Goal: Obtain resource: Obtain resource

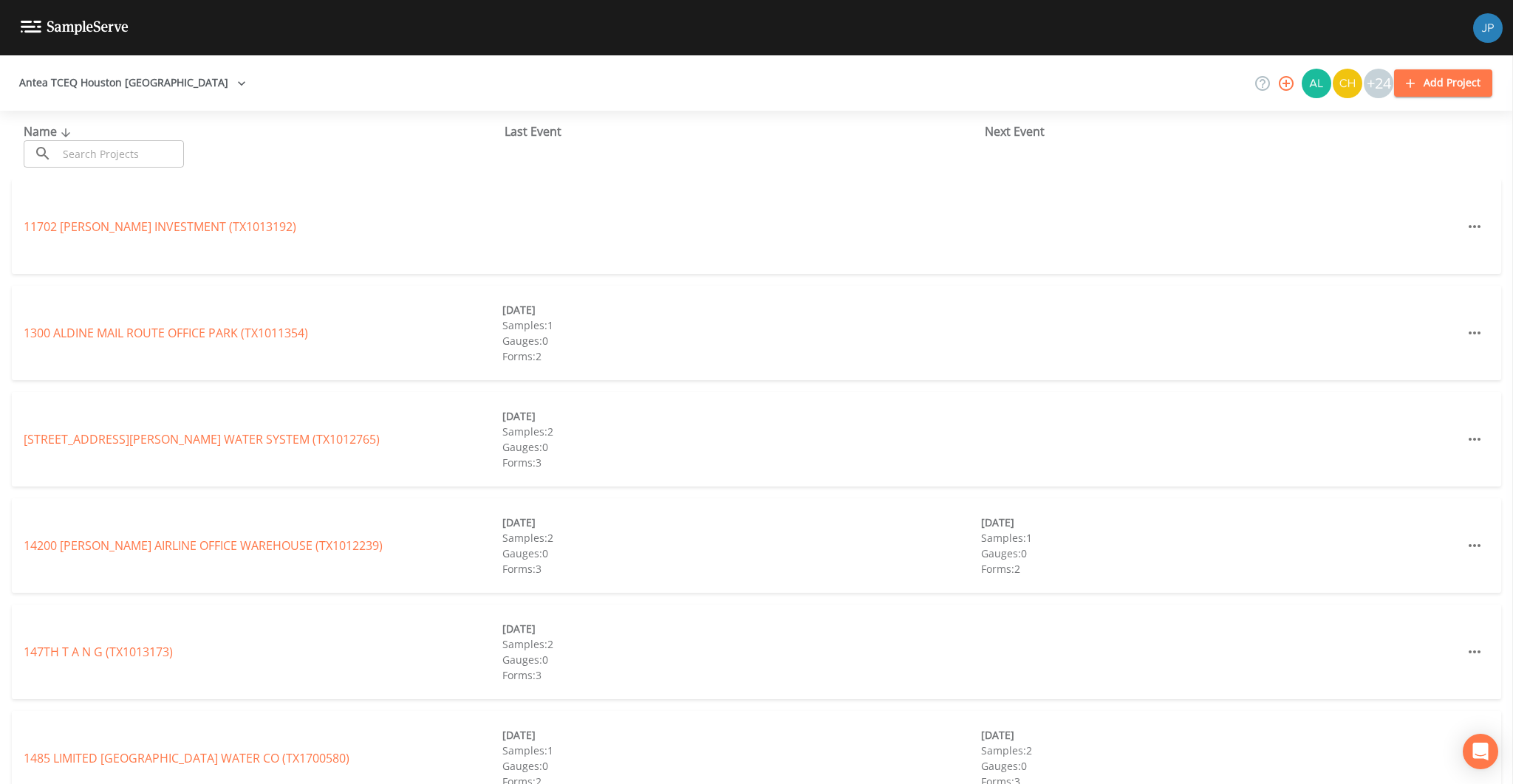
click at [142, 81] on button "Antea TCEQ Houston San Antonio" at bounding box center [133, 83] width 239 height 27
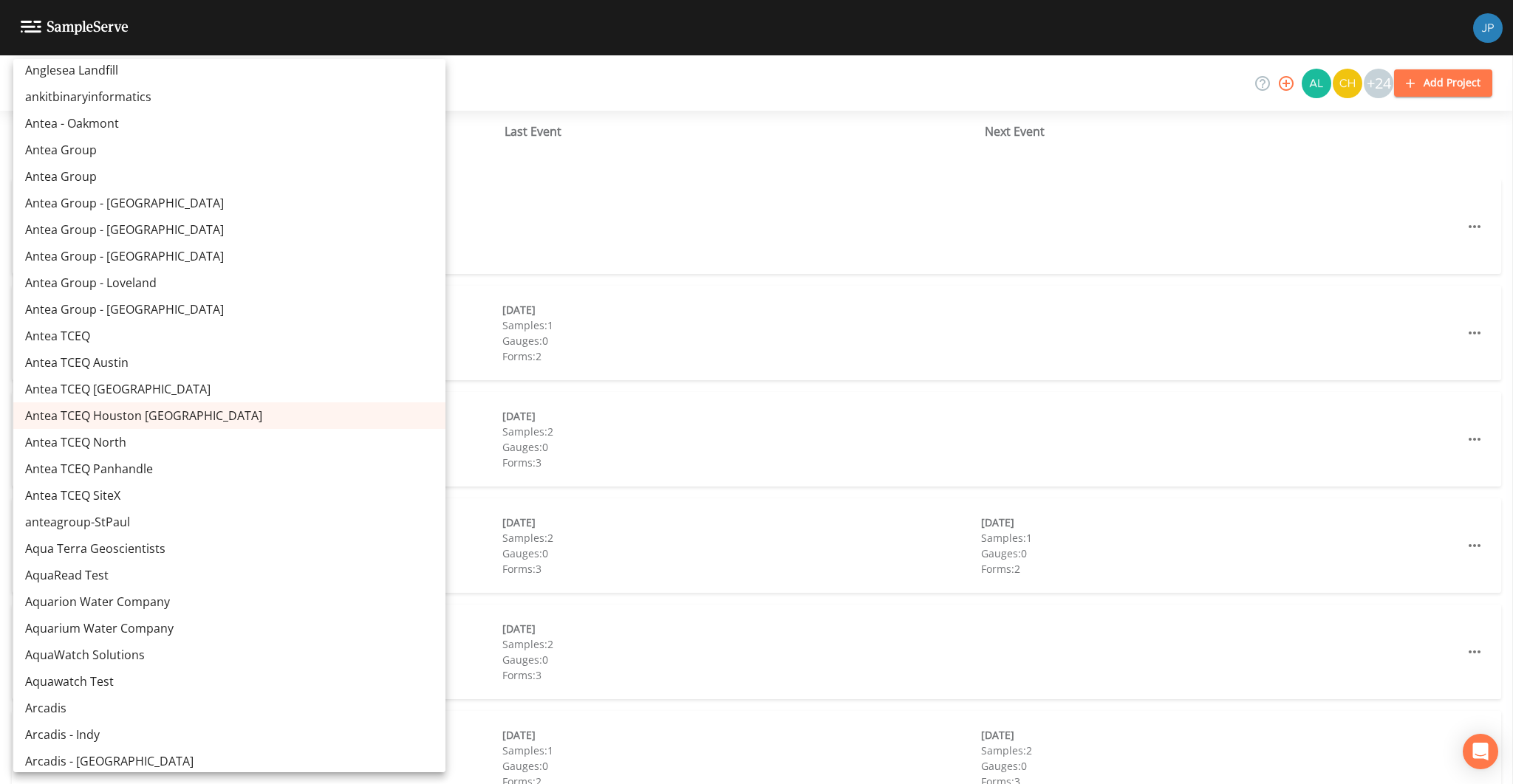
scroll to position [1763, 0]
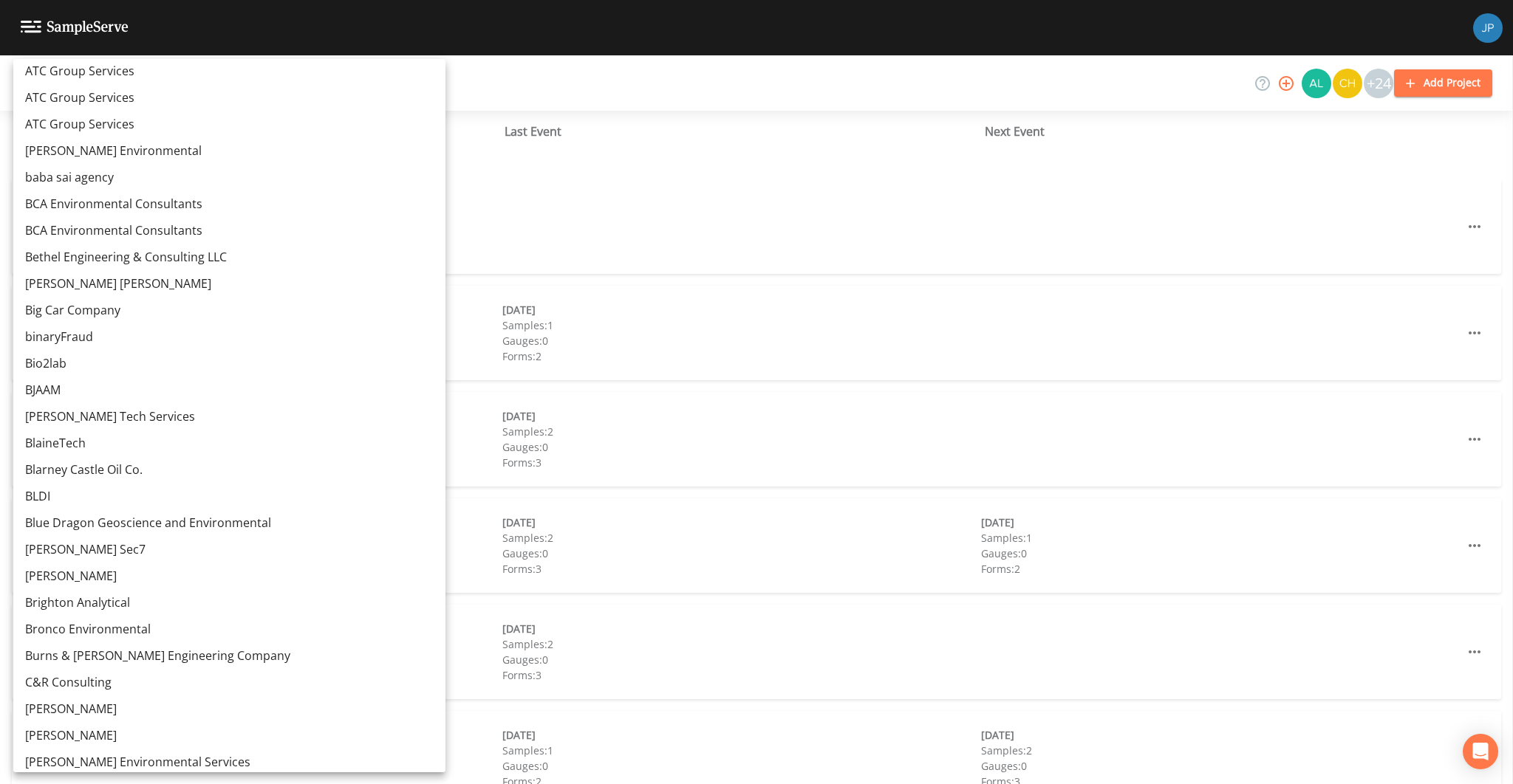
click at [91, 476] on link "Blarney Castle Oil Co." at bounding box center [230, 469] width 432 height 26
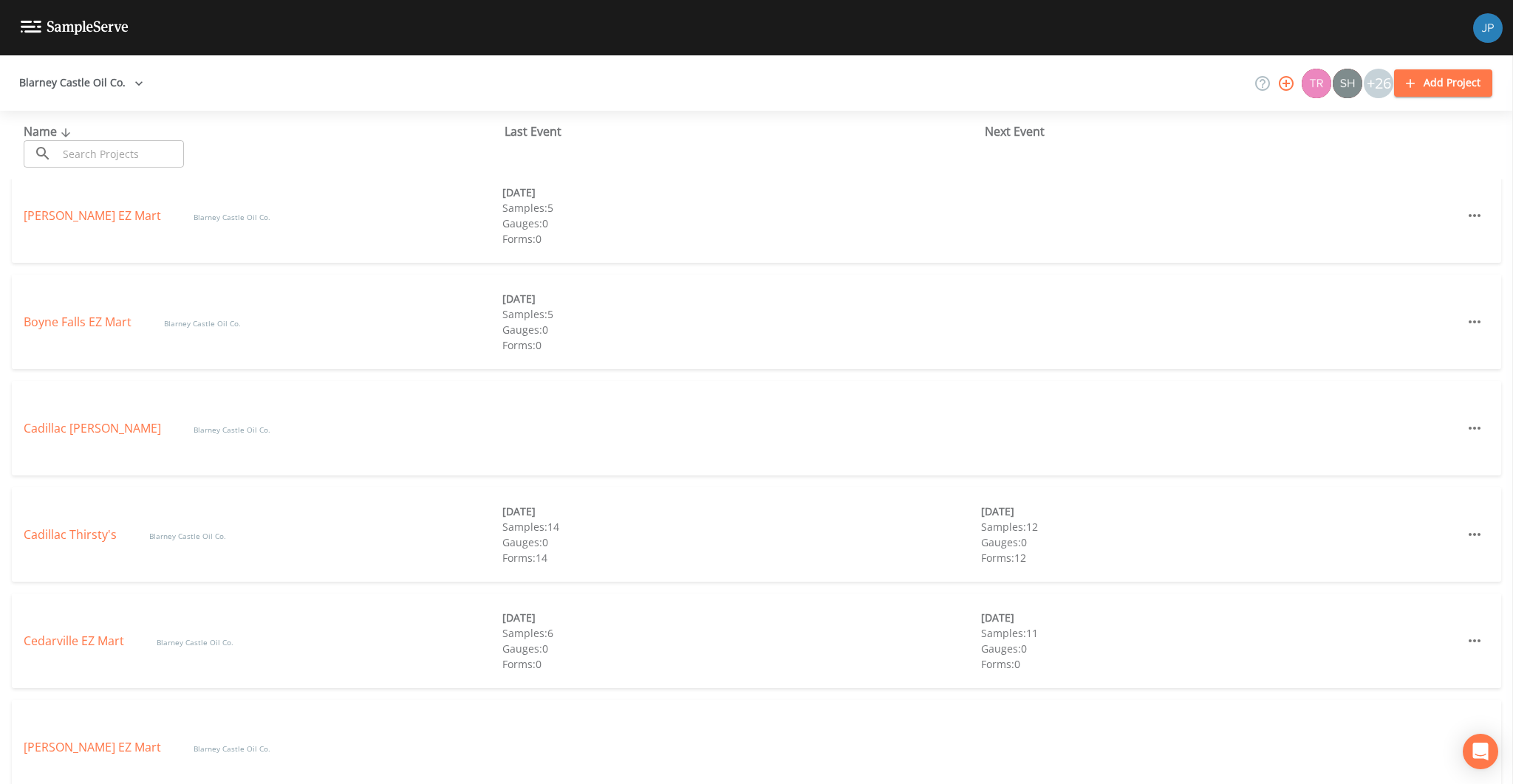
scroll to position [444, 0]
click at [80, 524] on link "Cadillac Thirsty's" at bounding box center [71, 527] width 96 height 17
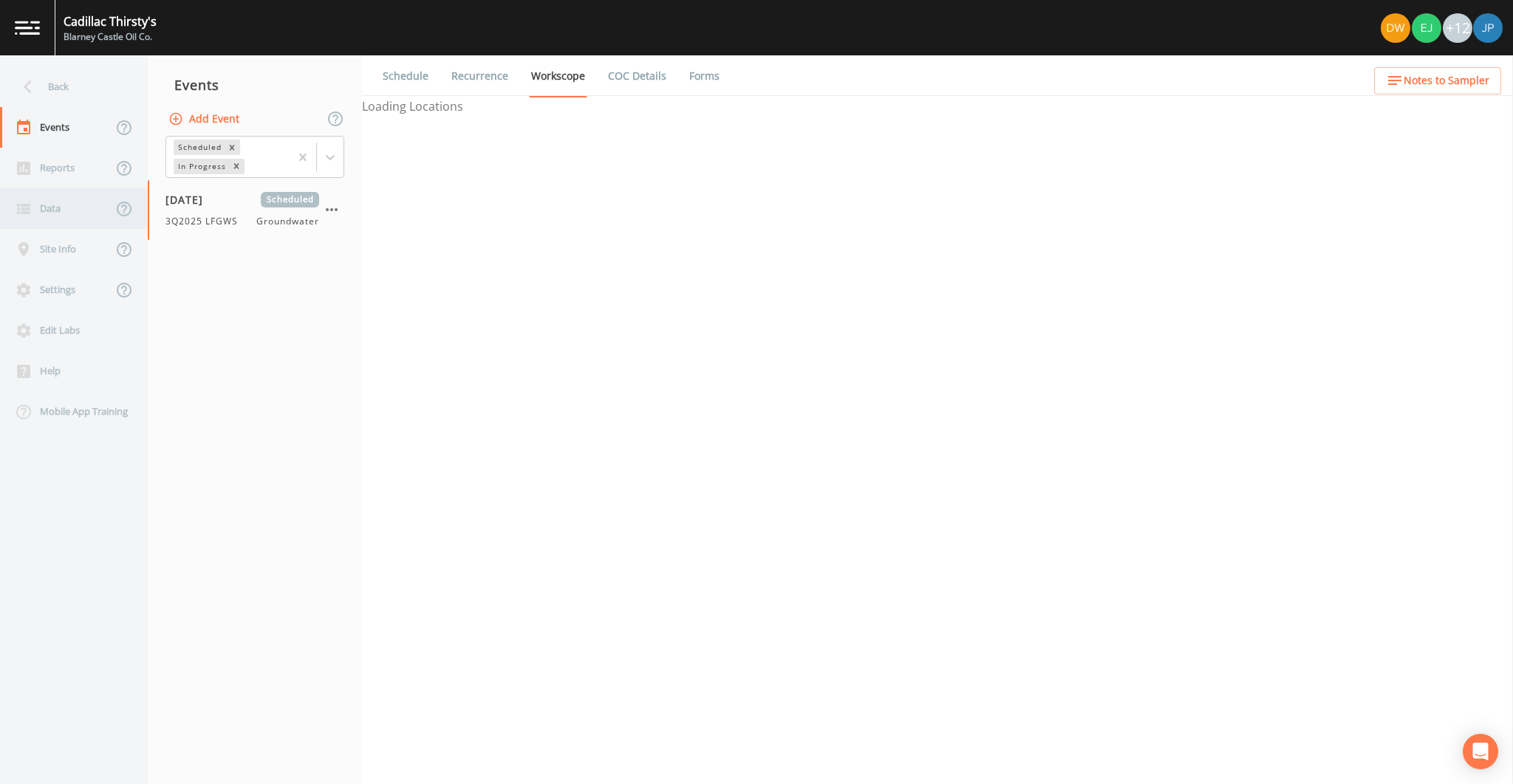
select select "4f082be6-97a7-4f70-a81f-c26a4e896ad7"
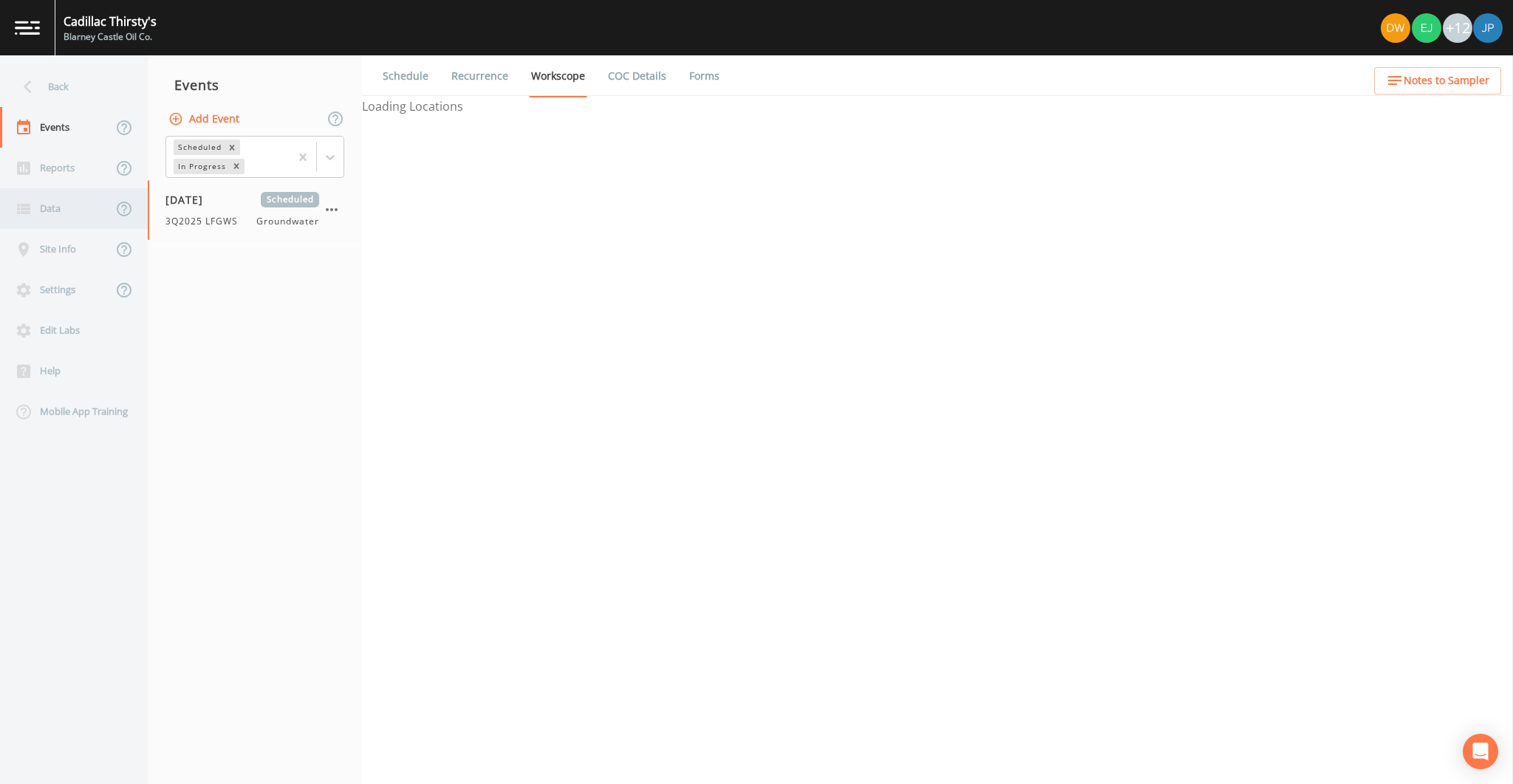
select select "4f082be6-97a7-4f70-a81f-c26a4e896ad7"
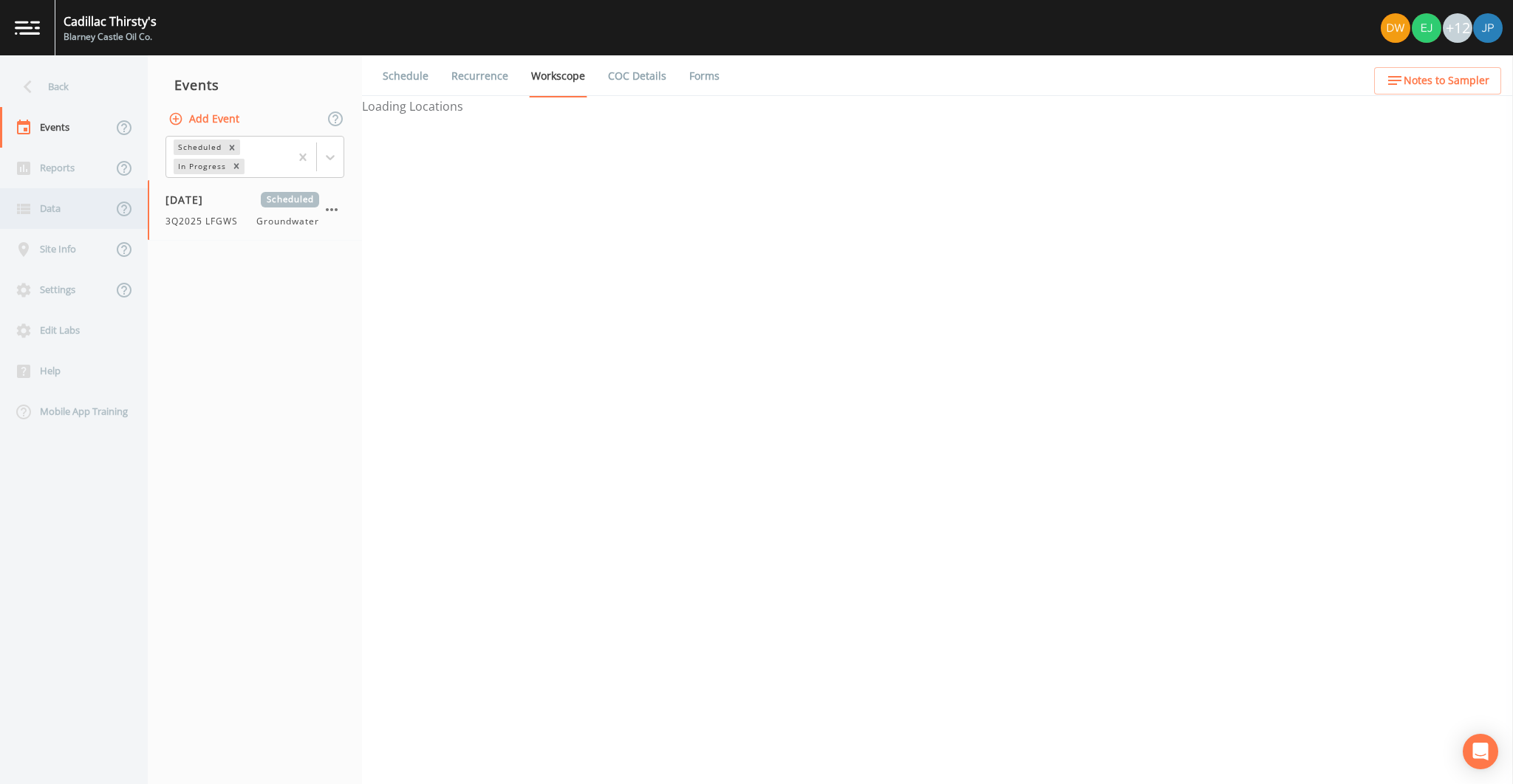
select select "4f082be6-97a7-4f70-a81f-c26a4e896ad7"
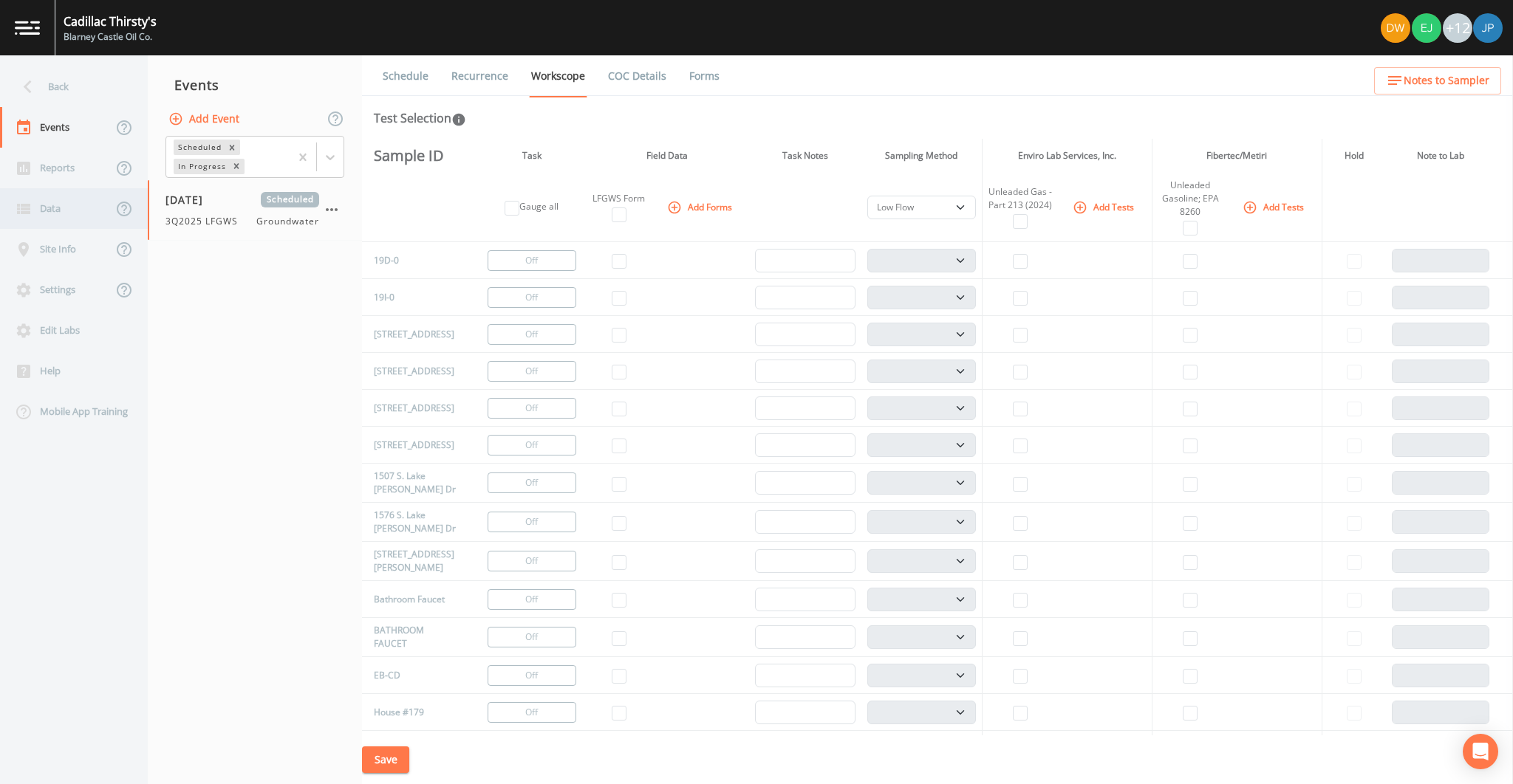
click at [85, 207] on div "Data" at bounding box center [56, 209] width 112 height 41
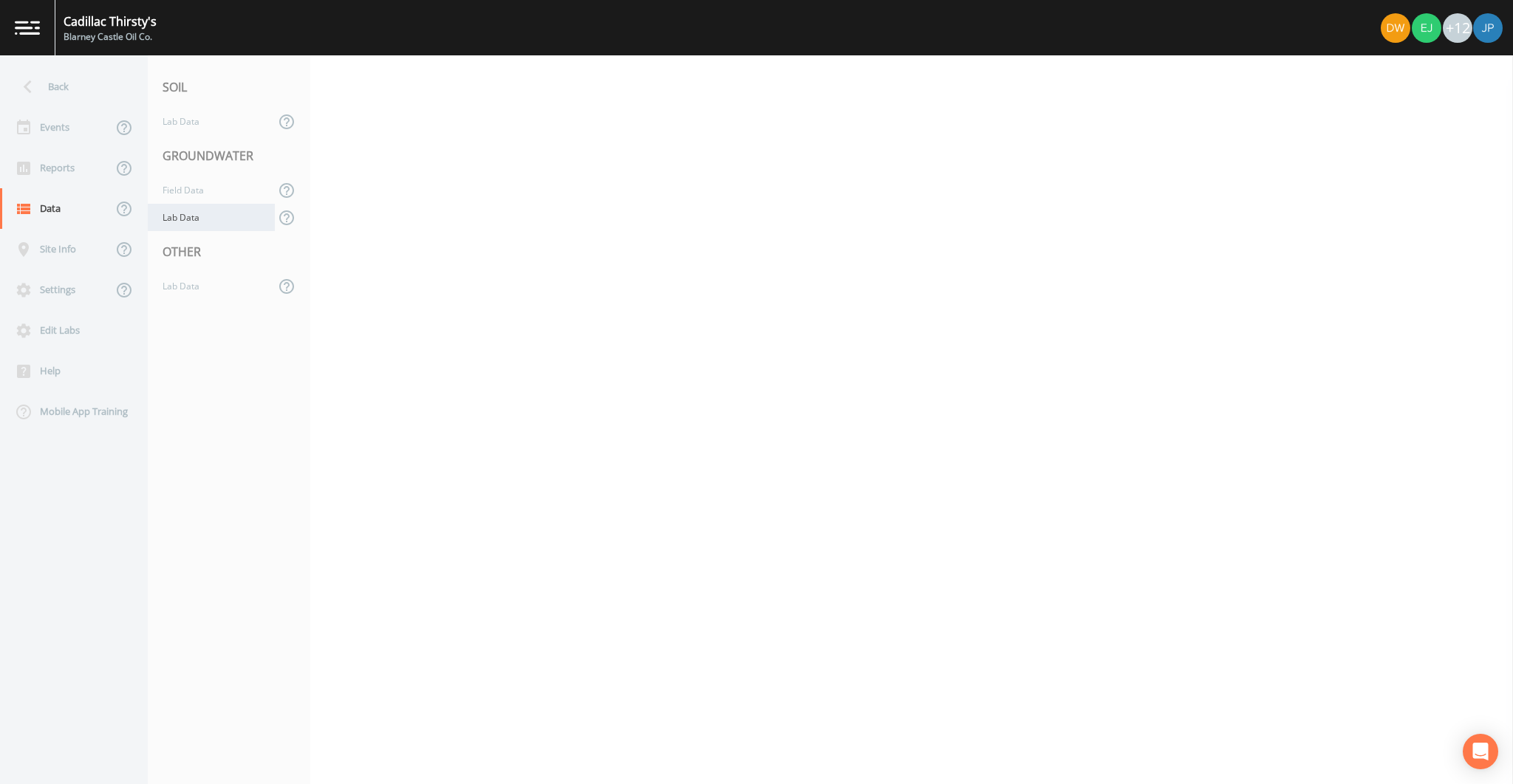
click at [204, 216] on div "Lab Data" at bounding box center [211, 218] width 127 height 27
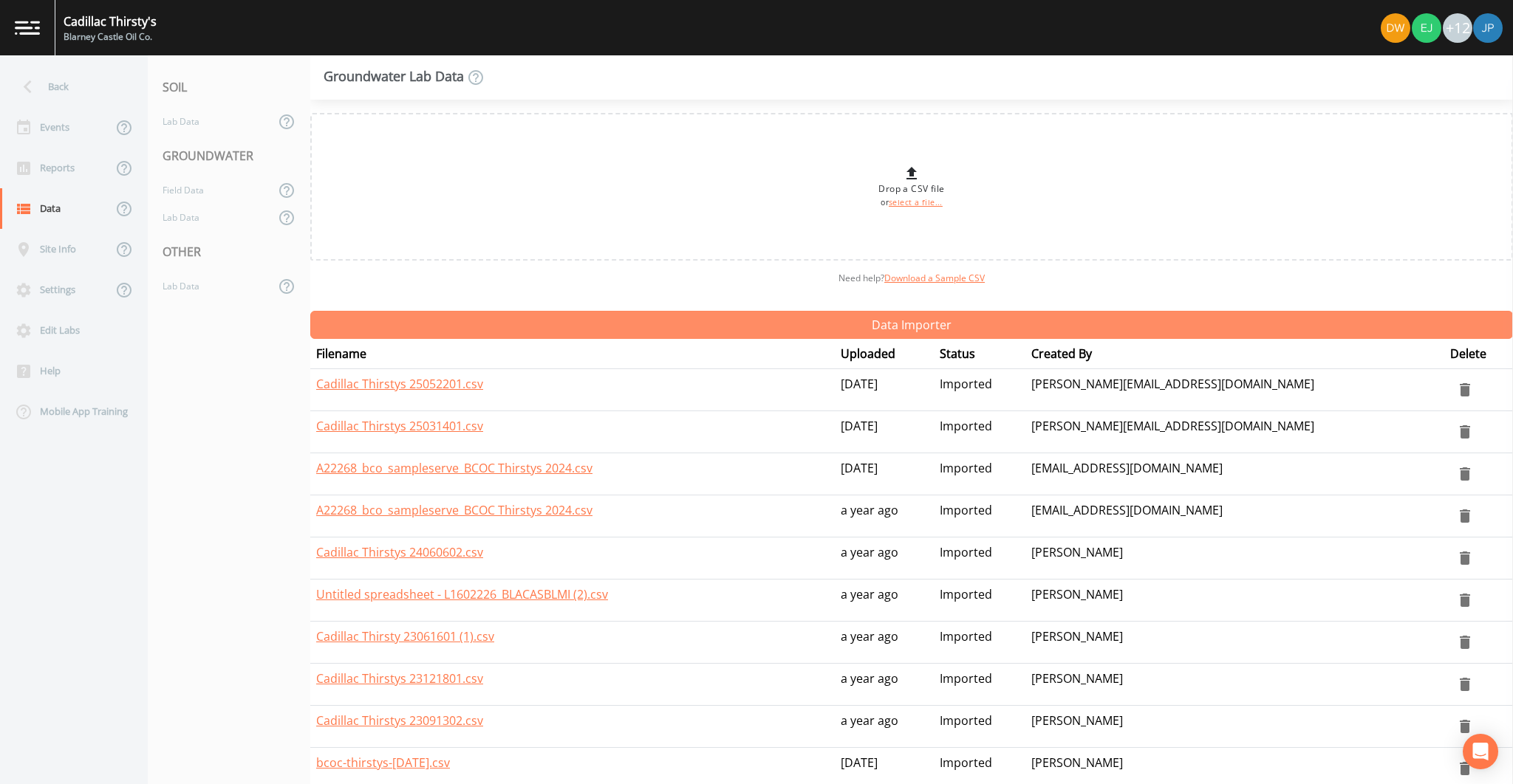
click at [491, 322] on button "Data Importer" at bounding box center [912, 325] width 1203 height 28
click at [521, 334] on button "Data Importer" at bounding box center [912, 325] width 1203 height 28
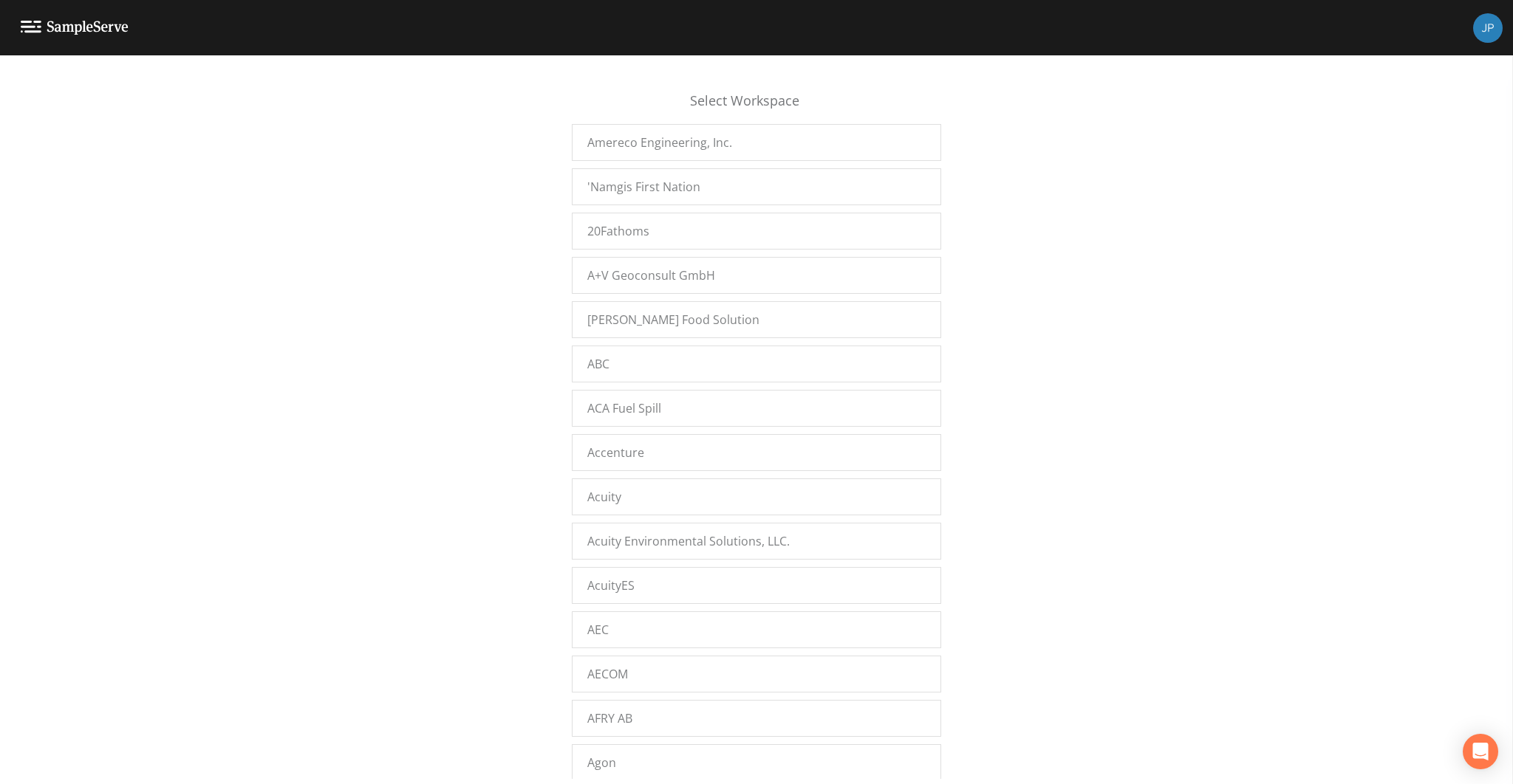
click at [524, 370] on div "Select Workspace Amereco Engineering, Inc. 'Namgis First Nation 20Fathoms A+V G…" at bounding box center [756, 423] width 1513 height 711
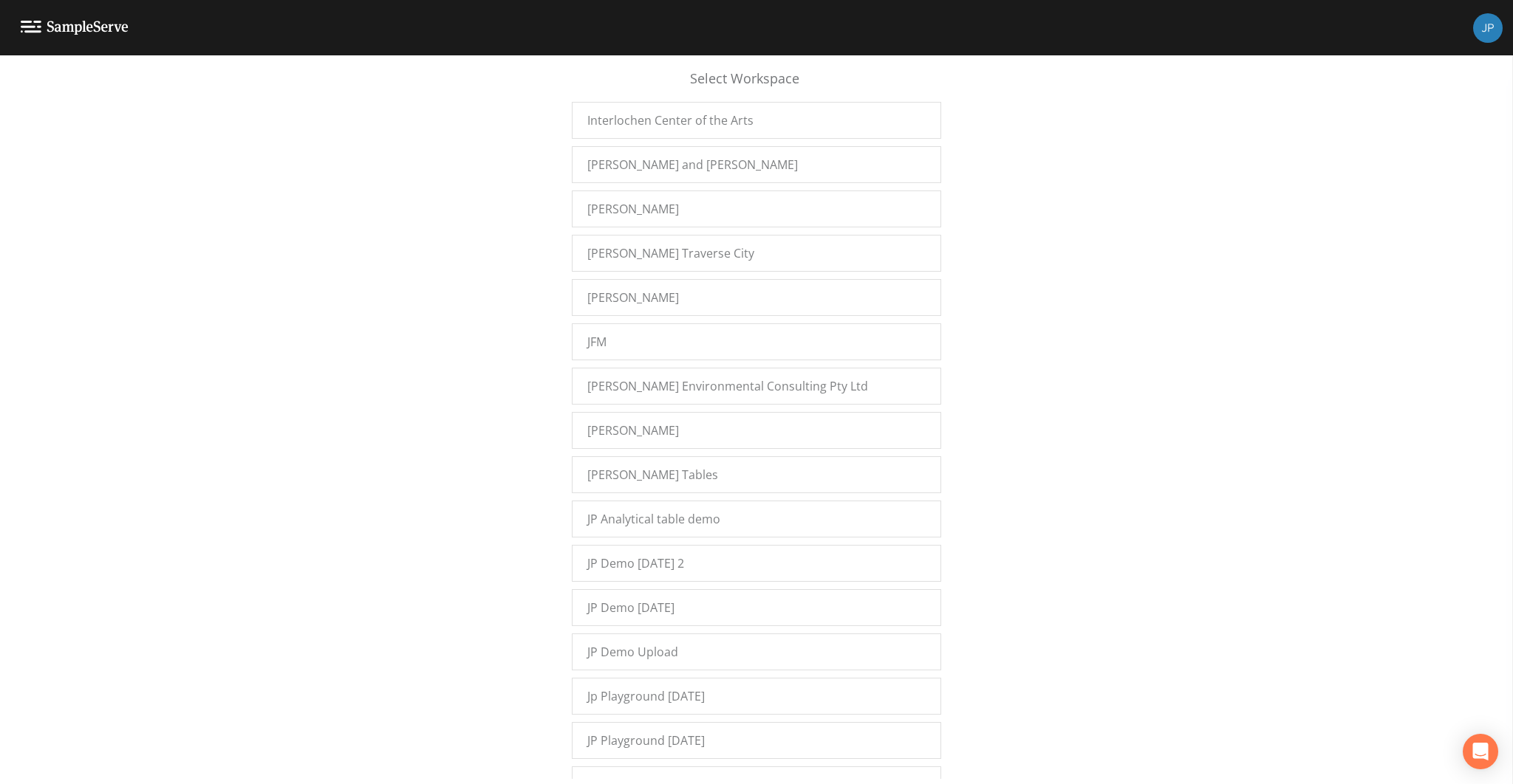
scroll to position [3283, 0]
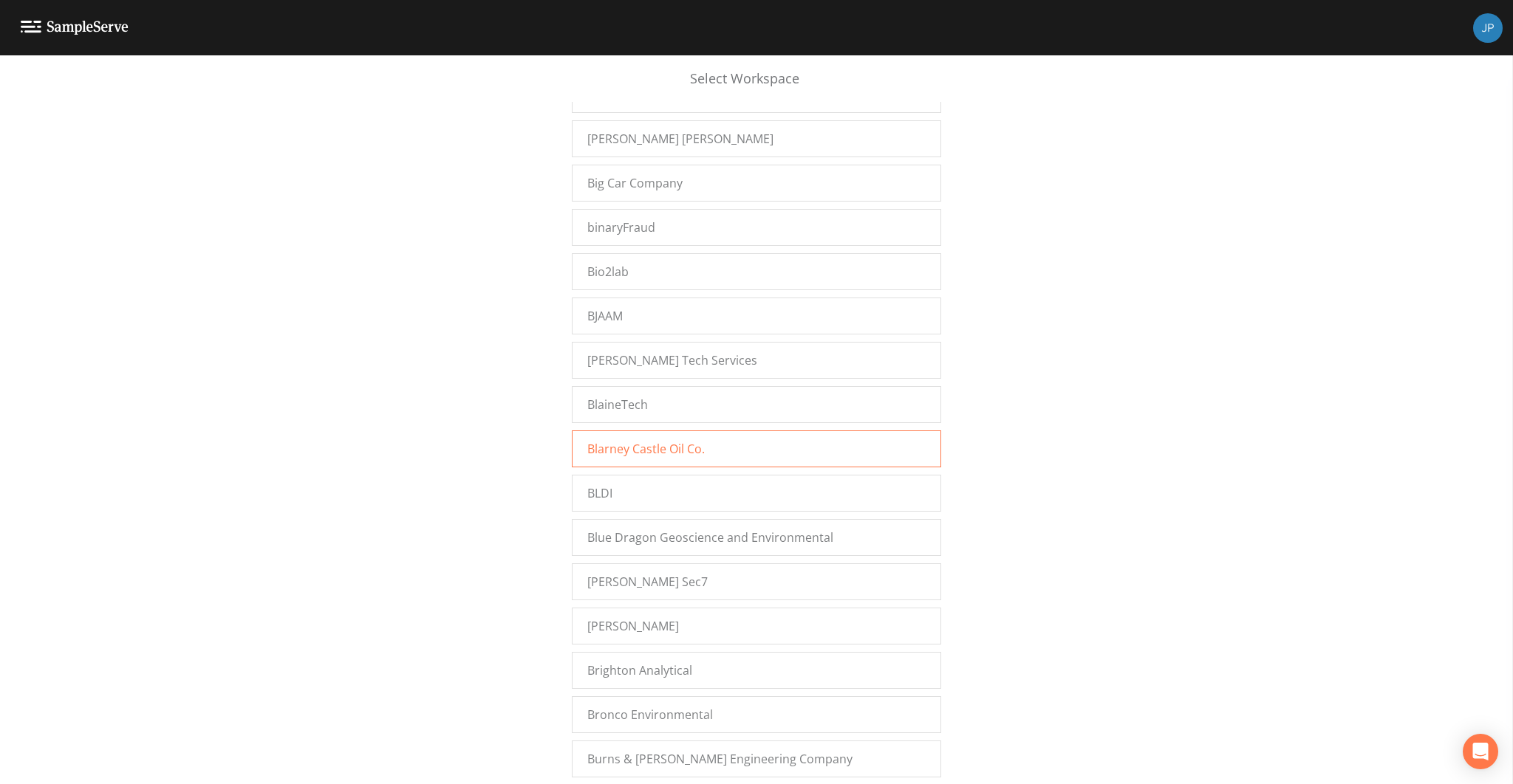
click at [731, 430] on div "Blarney Castle Oil Co." at bounding box center [757, 449] width 370 height 37
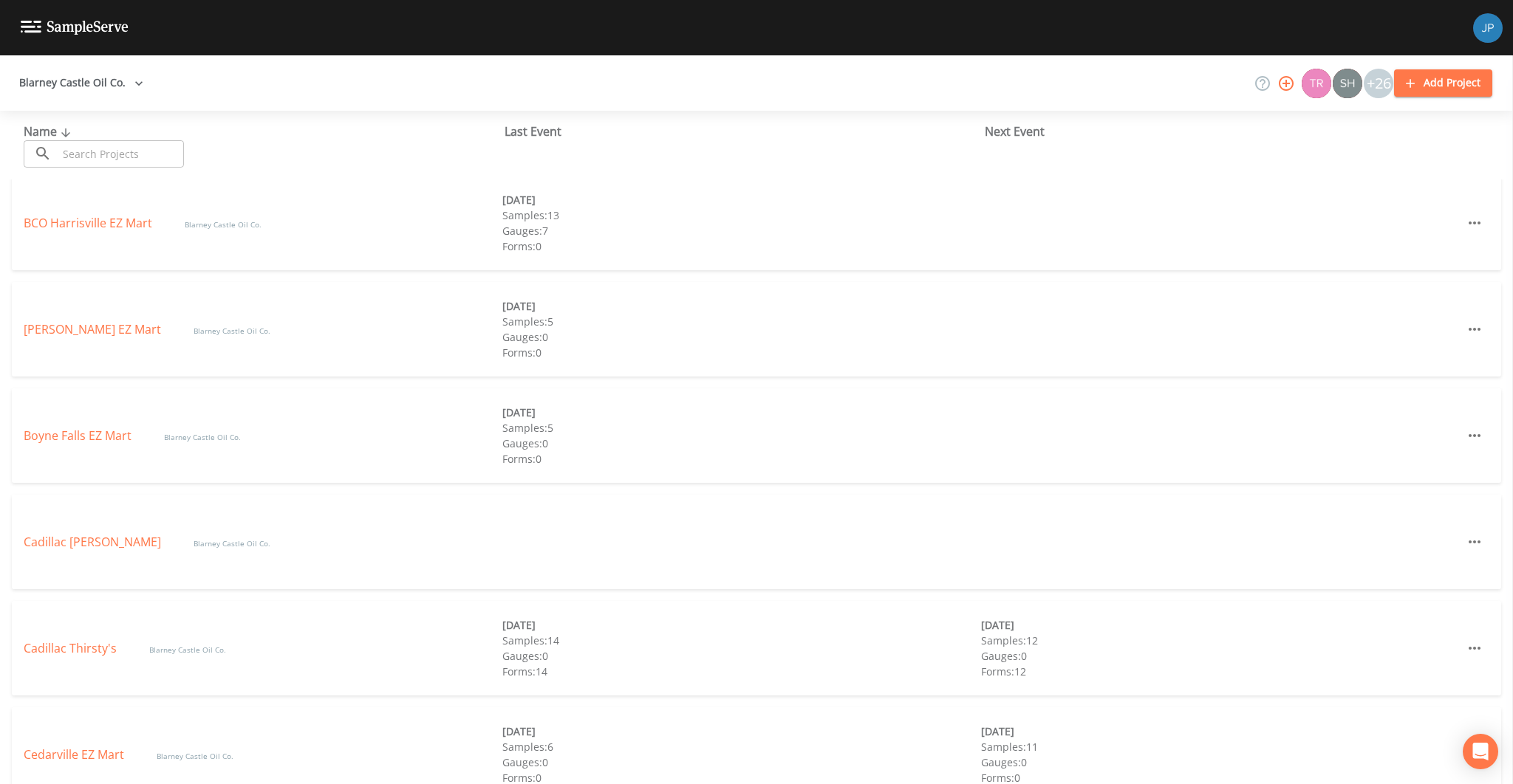
scroll to position [568, 0]
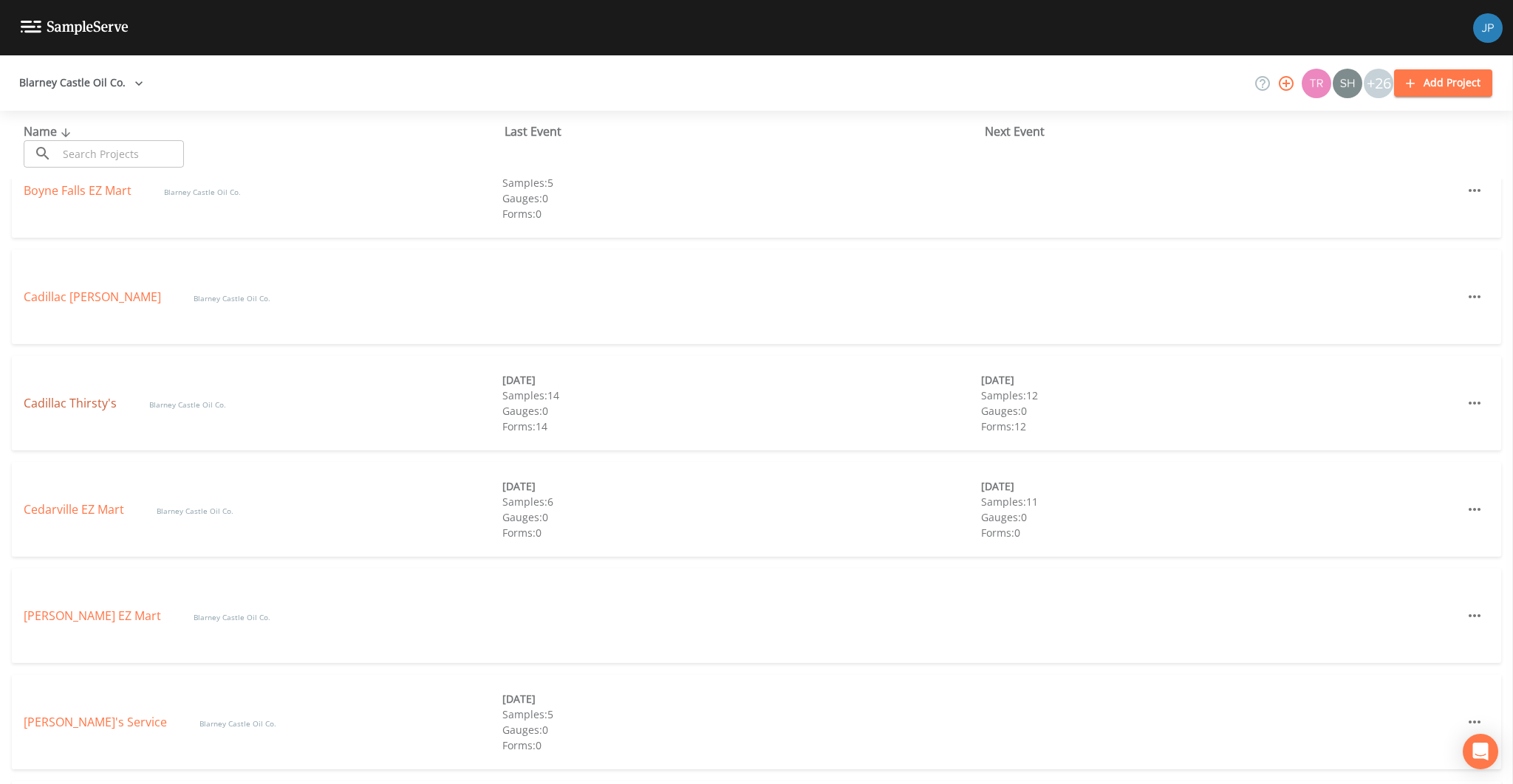
click at [72, 402] on link "Cadillac Thirsty's" at bounding box center [71, 403] width 96 height 17
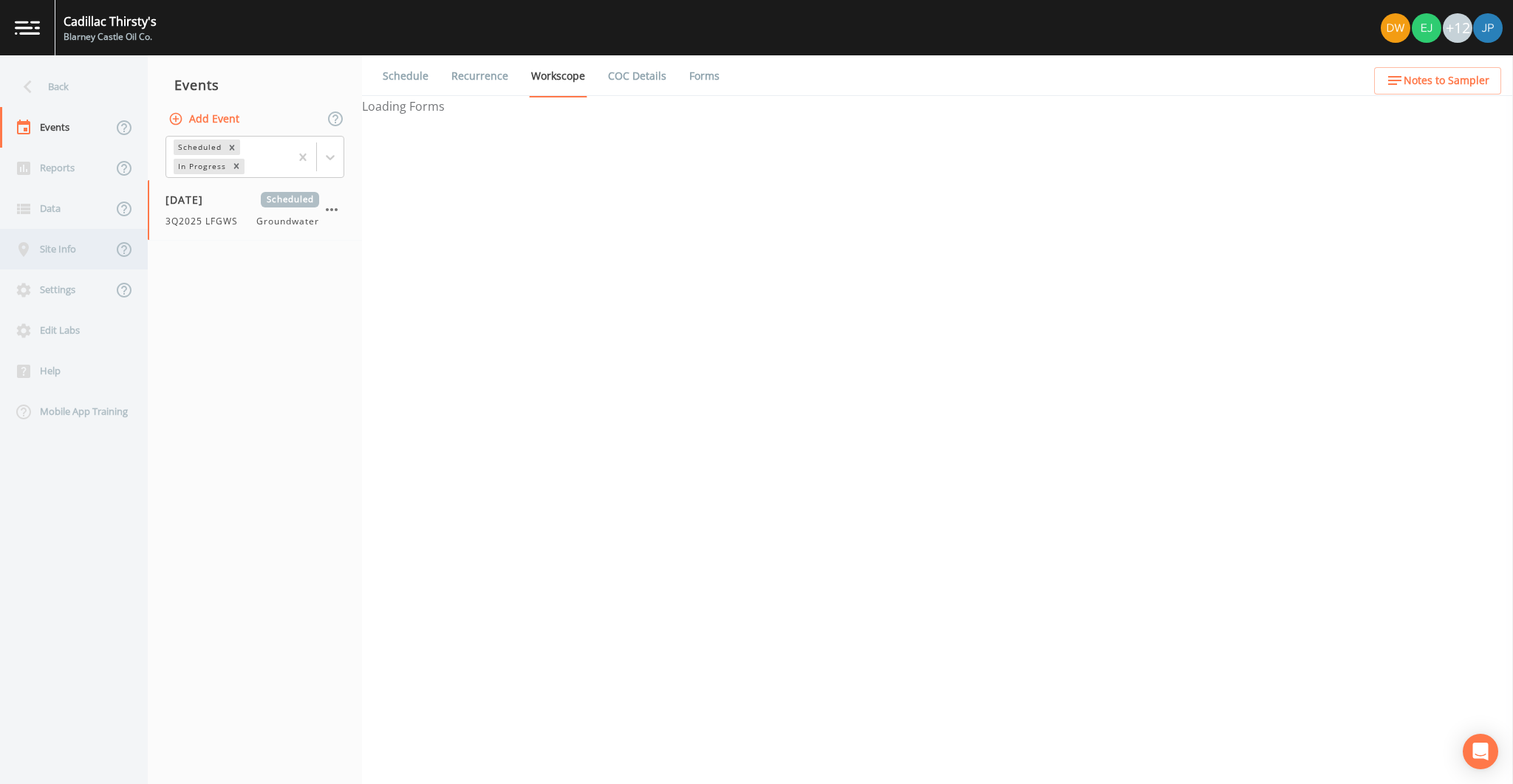
select select "4f082be6-97a7-4f70-a81f-c26a4e896ad7"
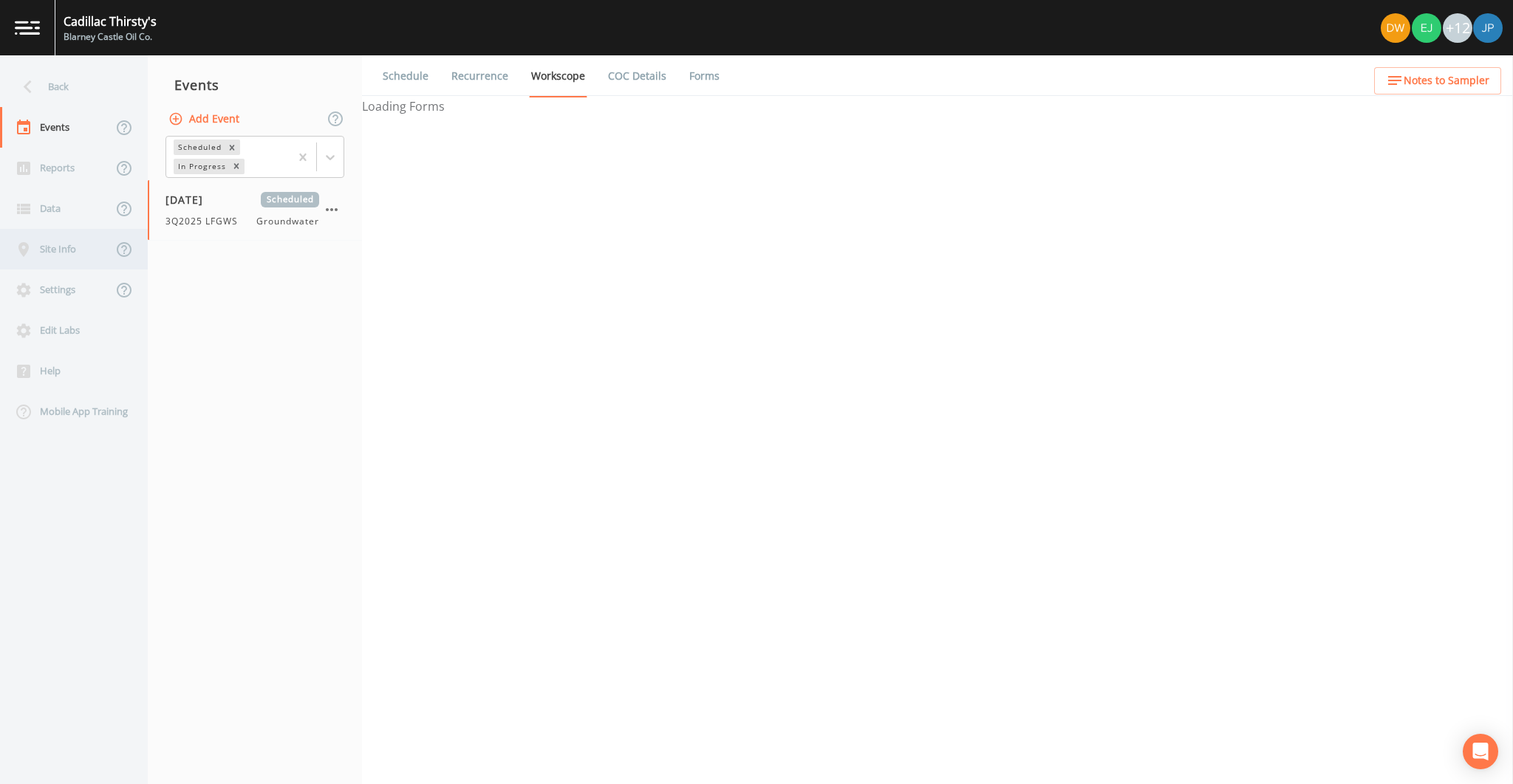
select select "4f082be6-97a7-4f70-a81f-c26a4e896ad7"
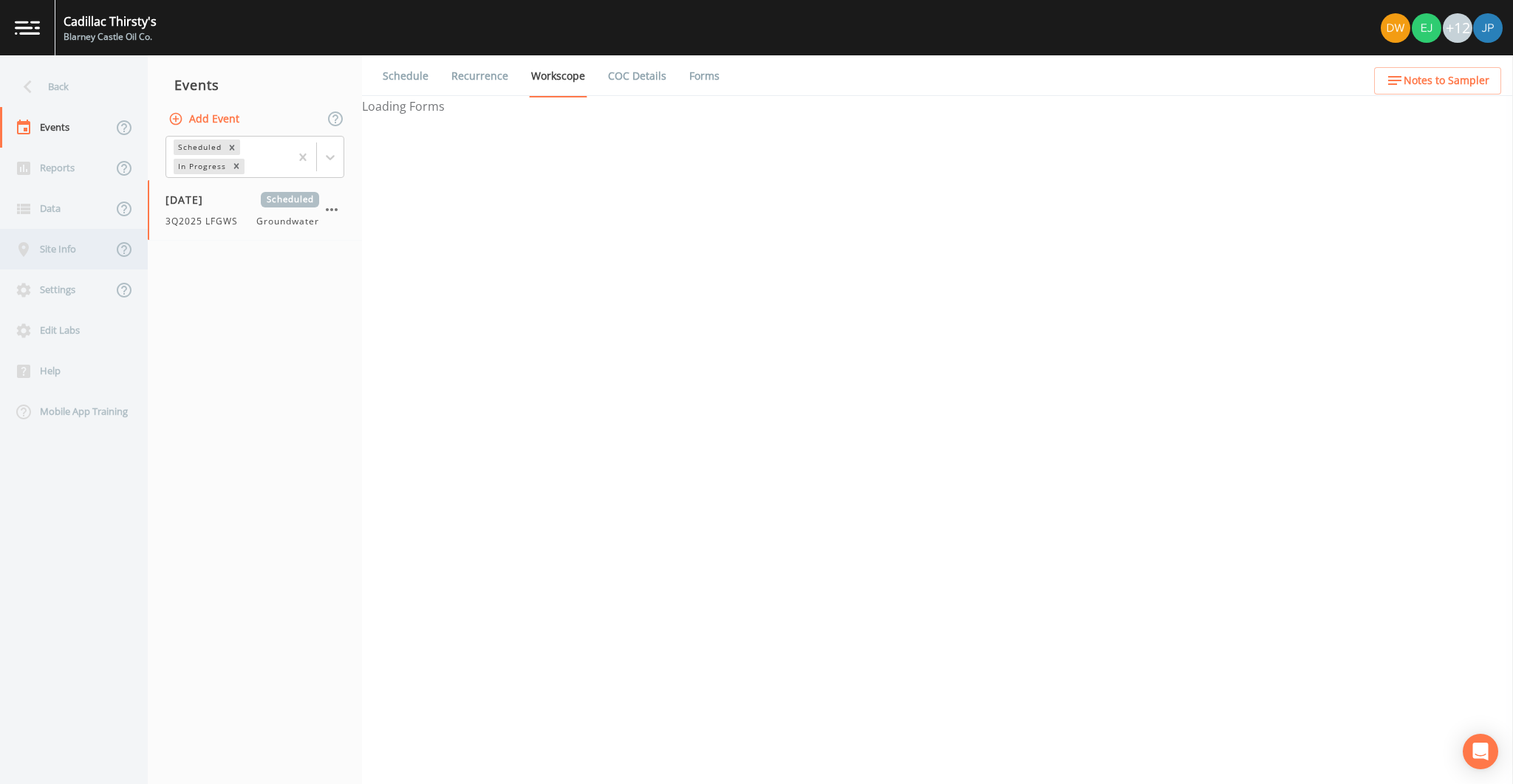
select select "4f082be6-97a7-4f70-a81f-c26a4e896ad7"
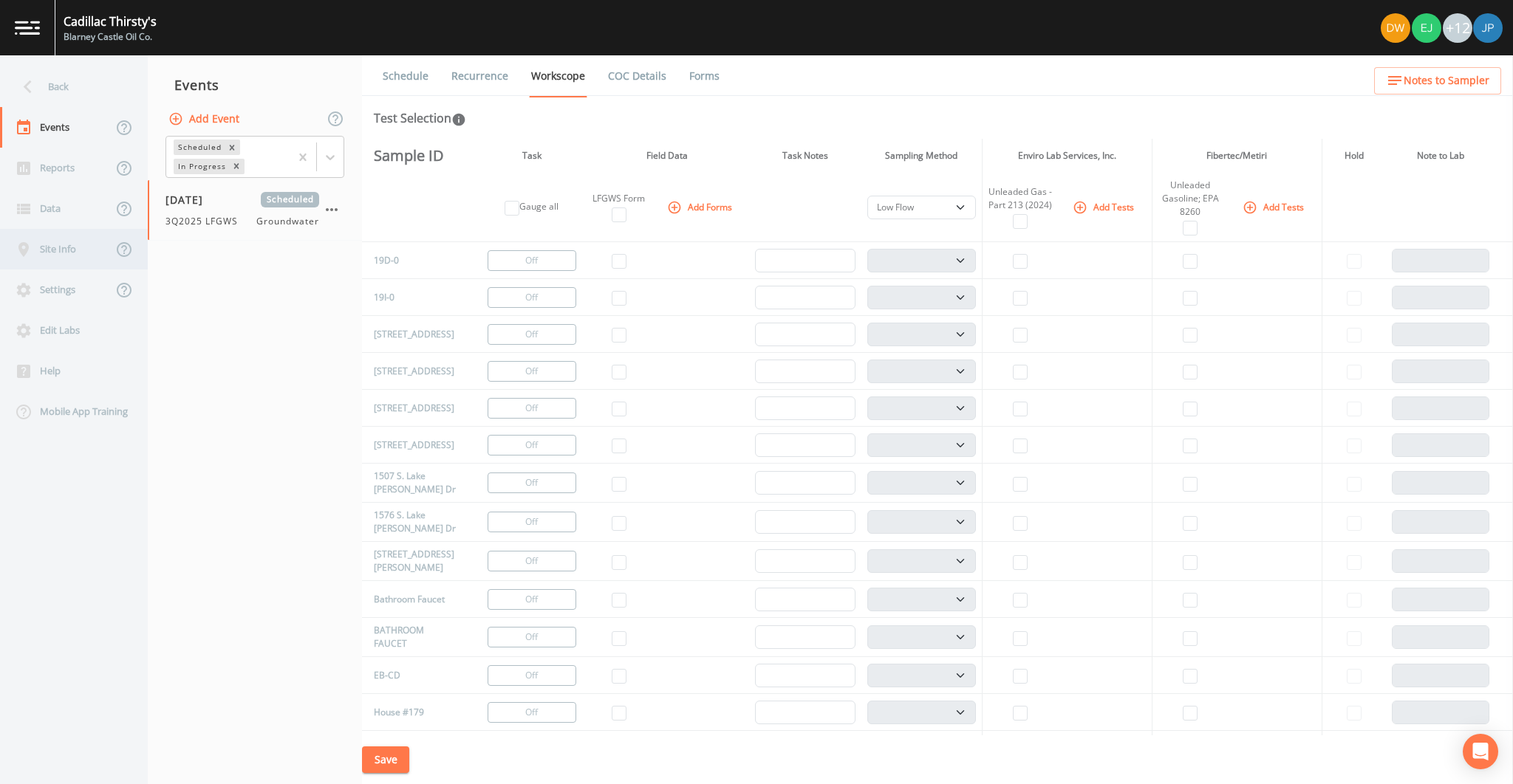
click at [57, 245] on div "Site Info" at bounding box center [56, 249] width 112 height 41
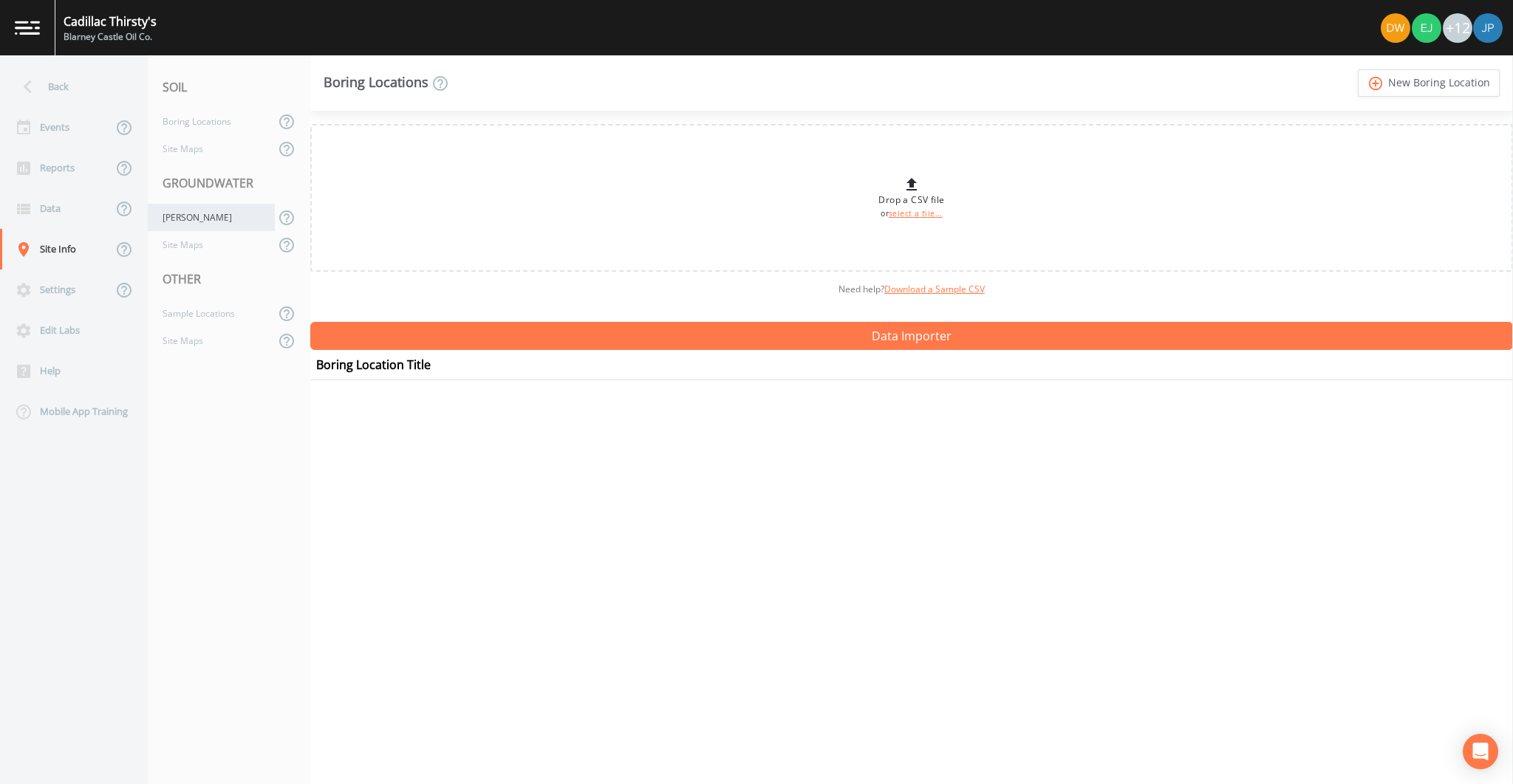
click at [174, 224] on div "Wells" at bounding box center [211, 218] width 127 height 27
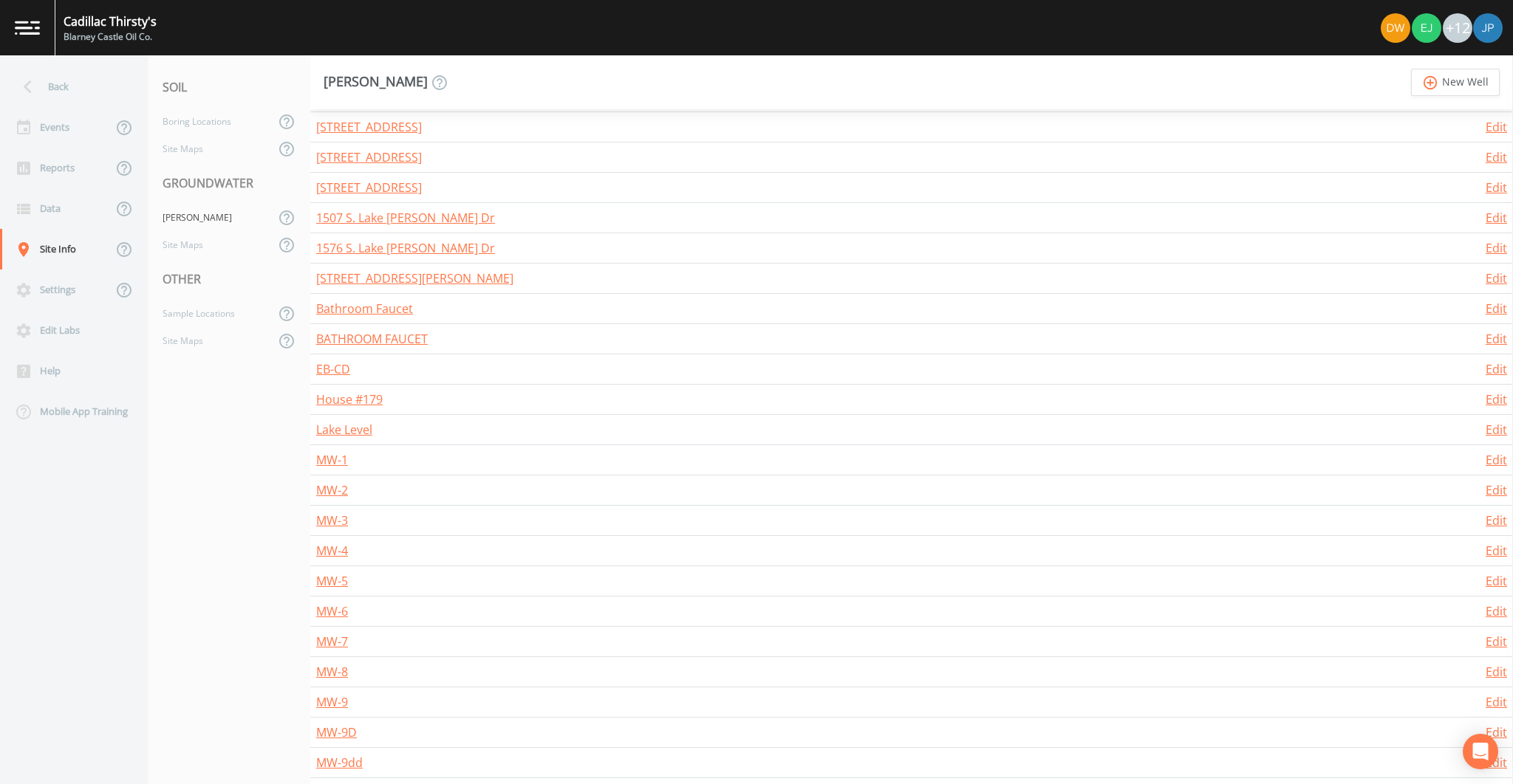
scroll to position [366, 0]
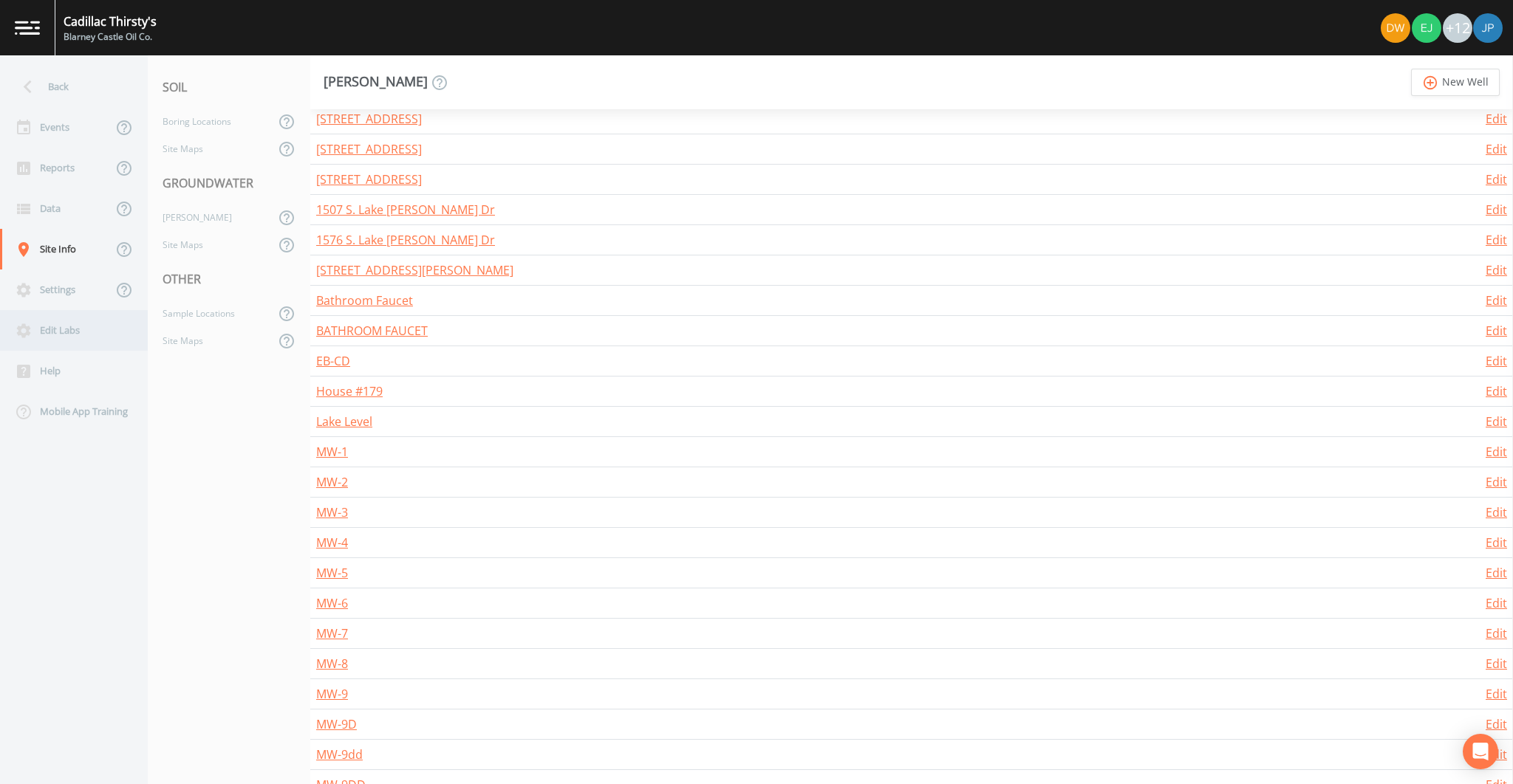
click at [65, 316] on div "Edit Labs" at bounding box center [67, 330] width 133 height 41
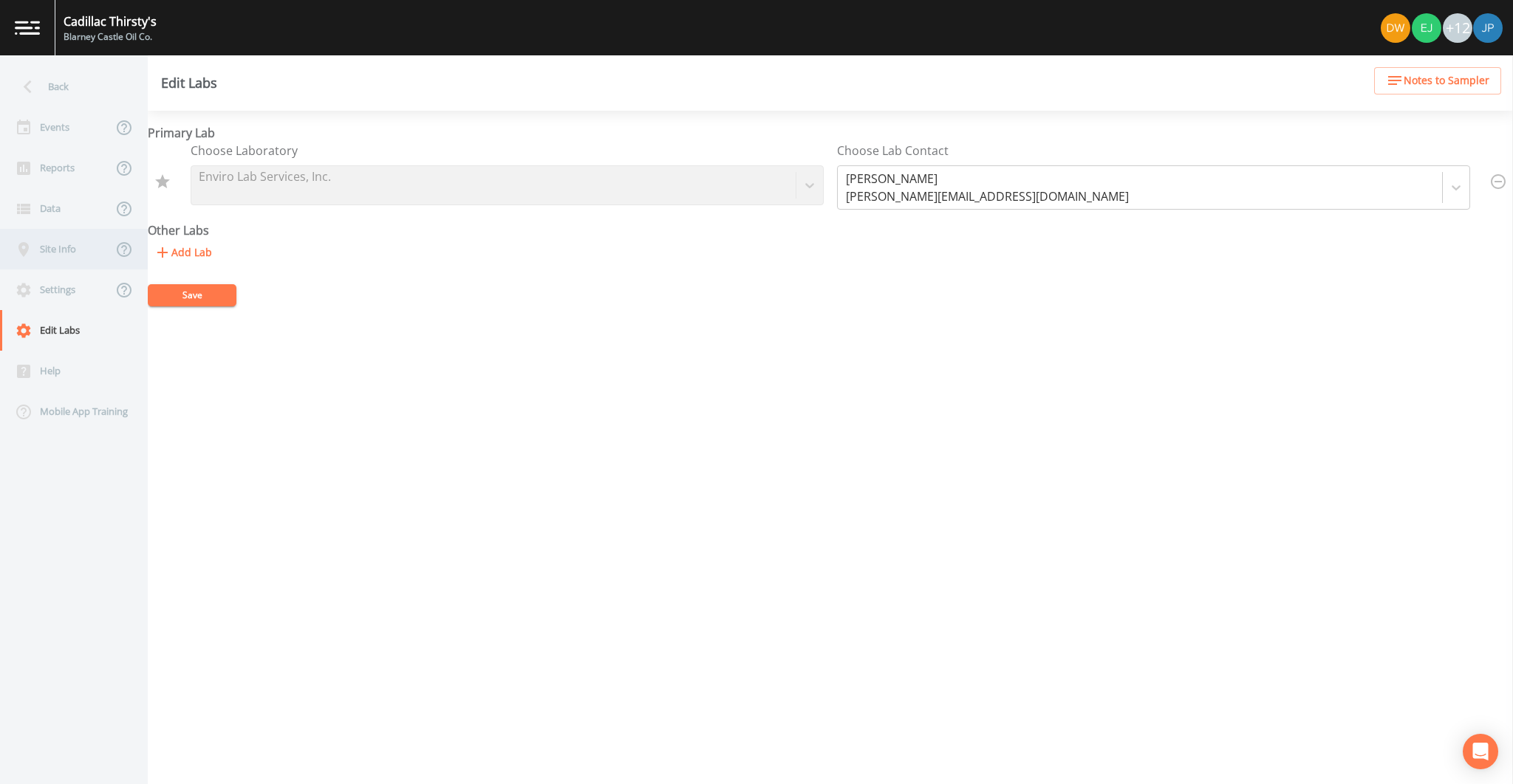
click at [76, 254] on div "Site Info" at bounding box center [56, 249] width 112 height 41
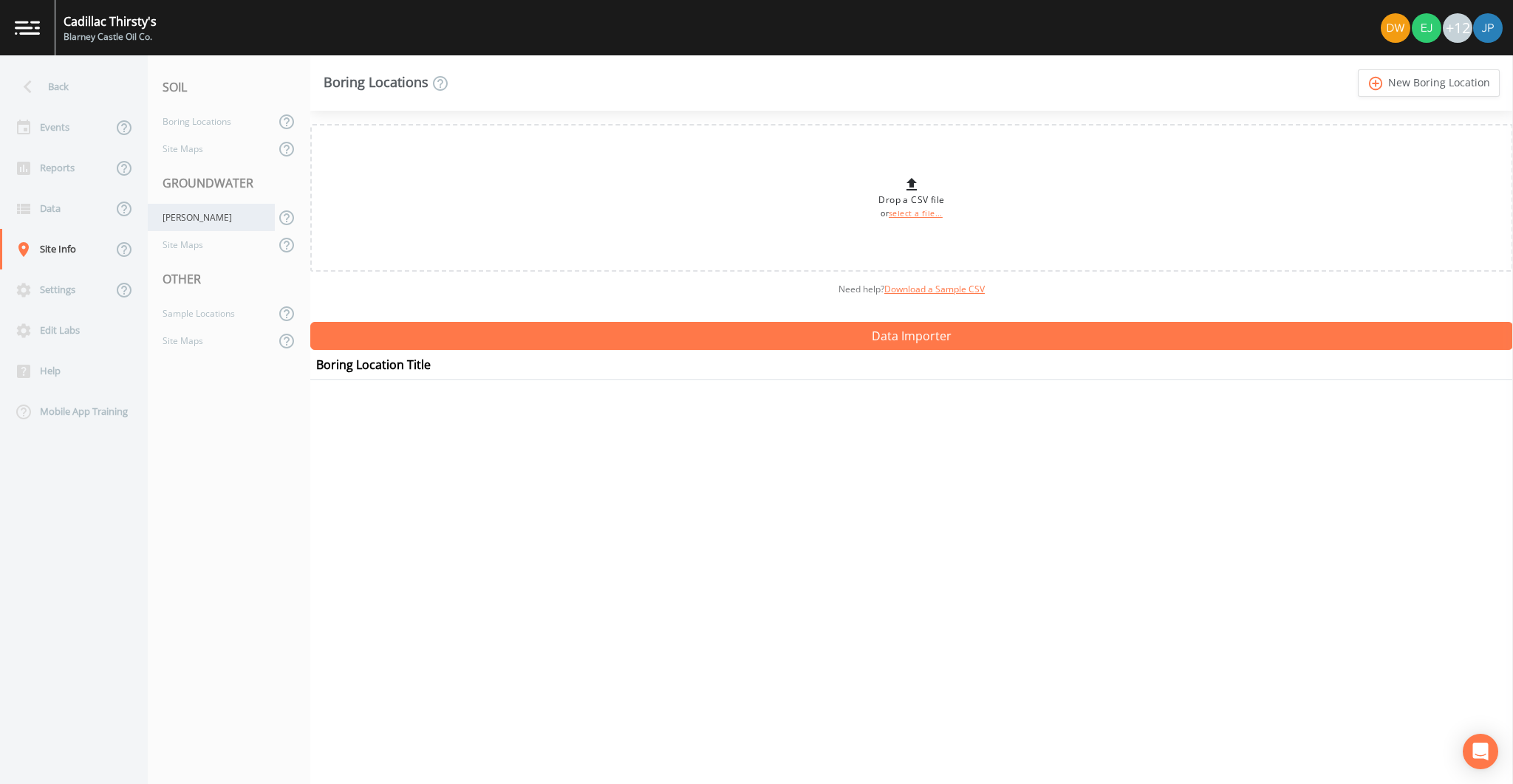
click at [204, 229] on div "Wells" at bounding box center [211, 218] width 127 height 27
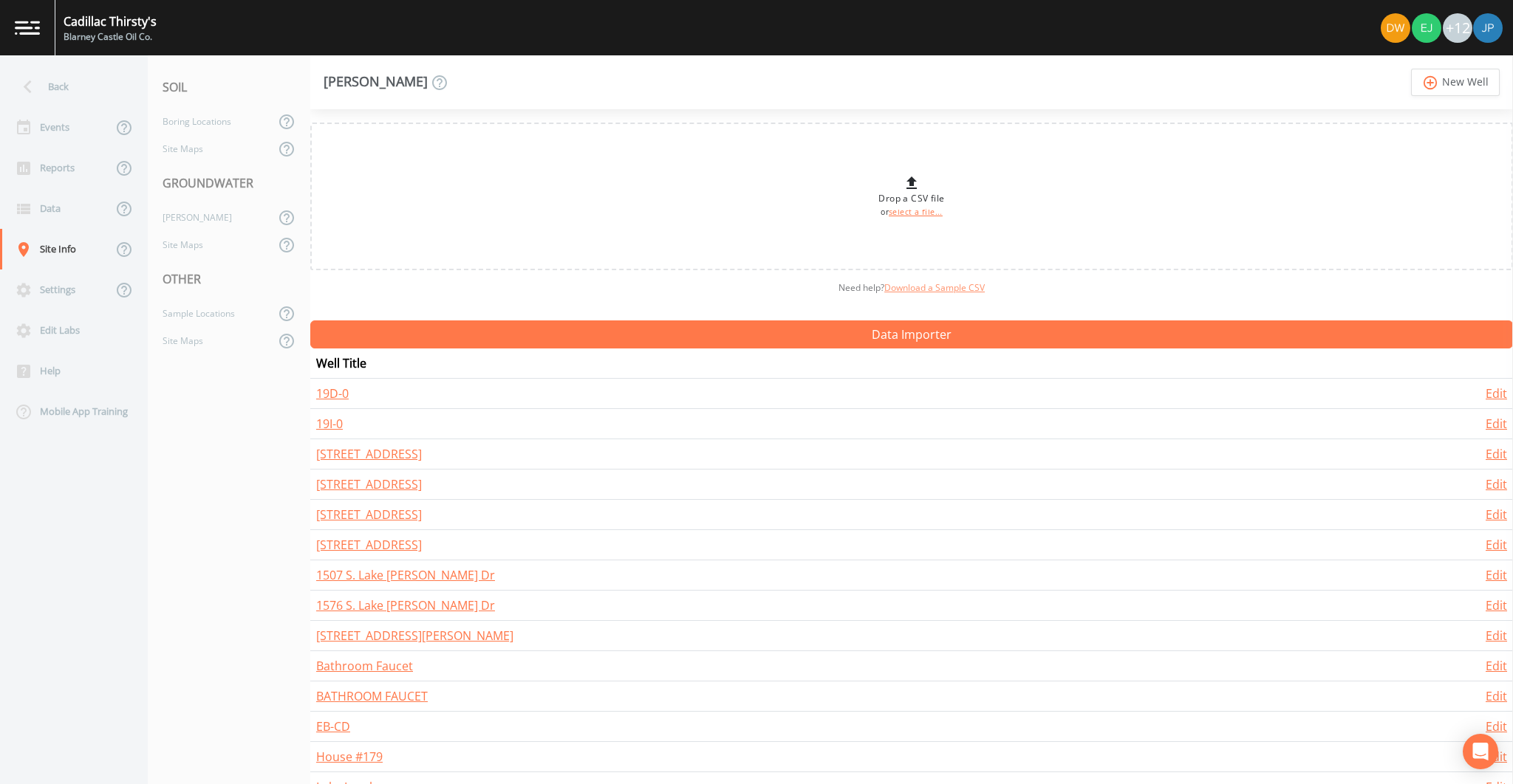
click at [946, 291] on link "Download a Sample CSV" at bounding box center [934, 287] width 101 height 13
click at [77, 208] on div "Data" at bounding box center [56, 209] width 112 height 41
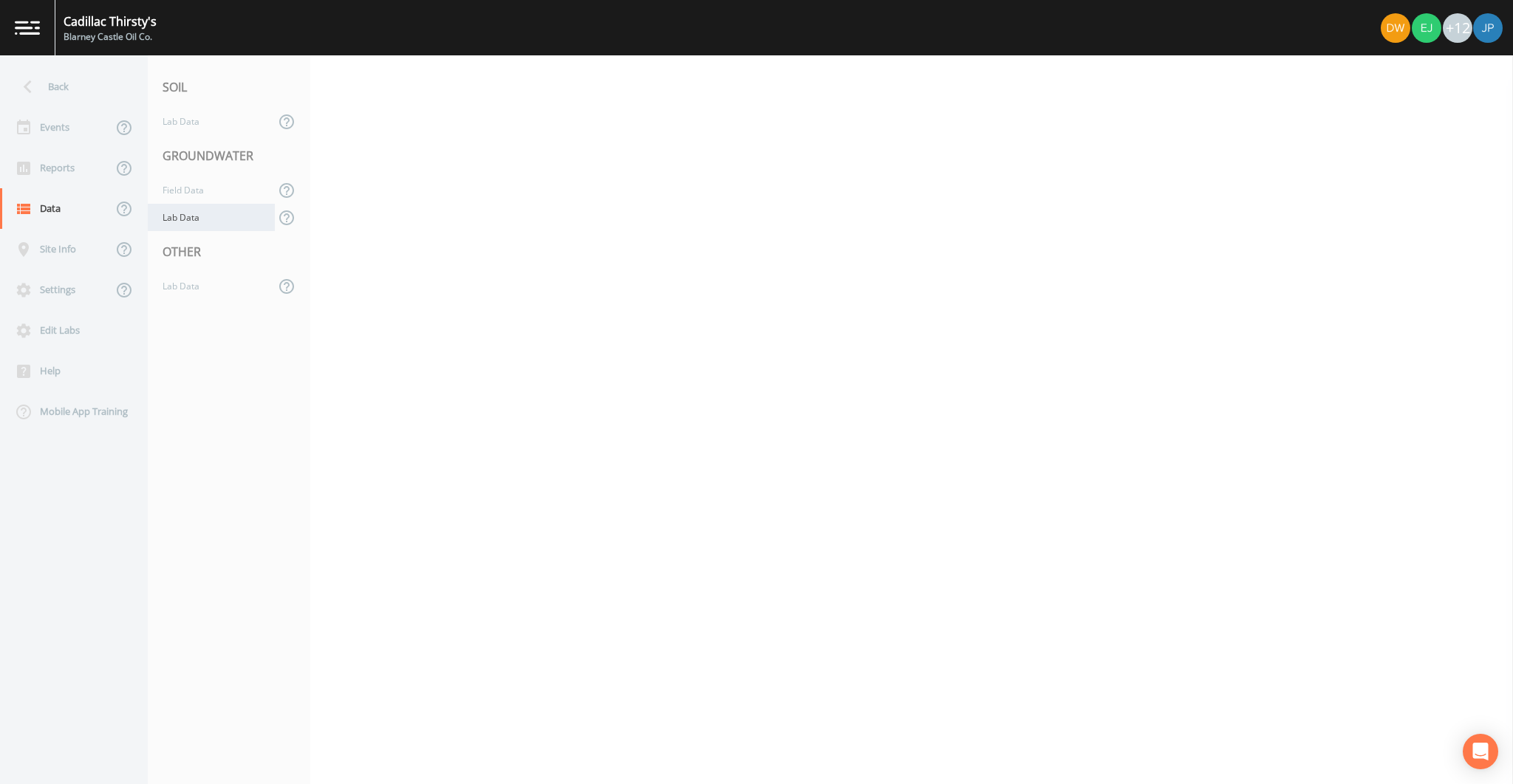
click at [187, 216] on div "Lab Data" at bounding box center [211, 218] width 127 height 27
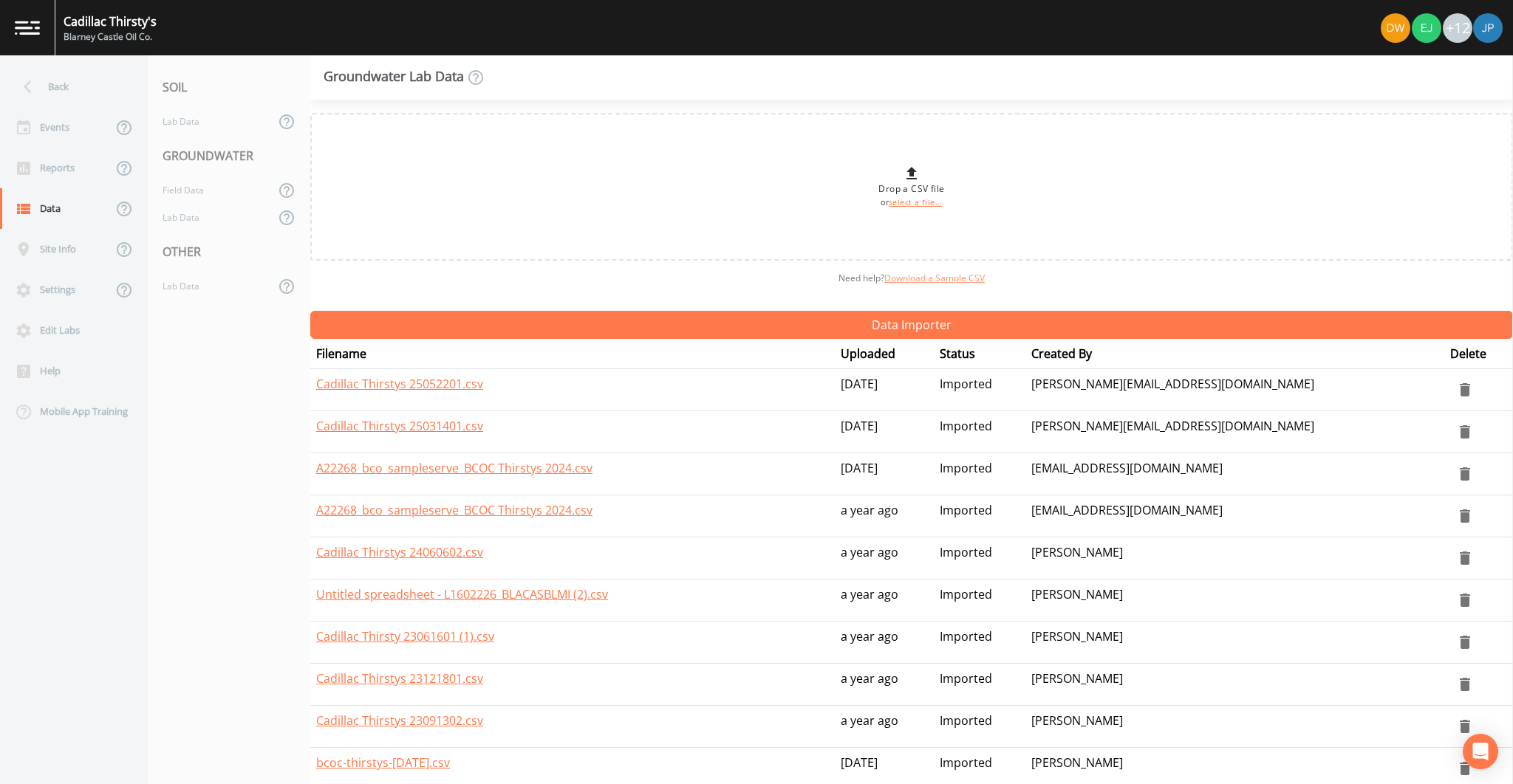
click at [938, 280] on link "Download a Sample CSV" at bounding box center [934, 278] width 101 height 13
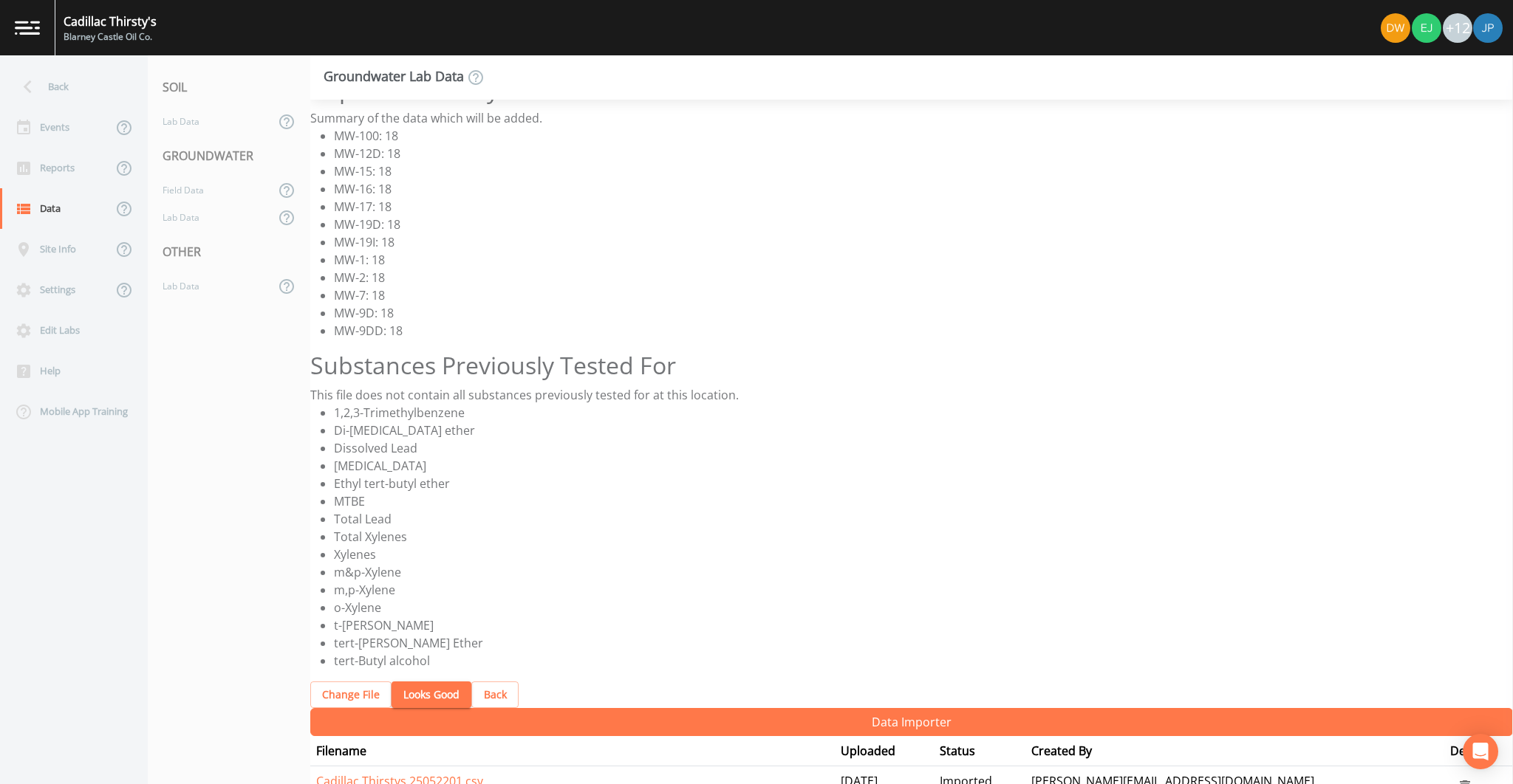
scroll to position [268, 0]
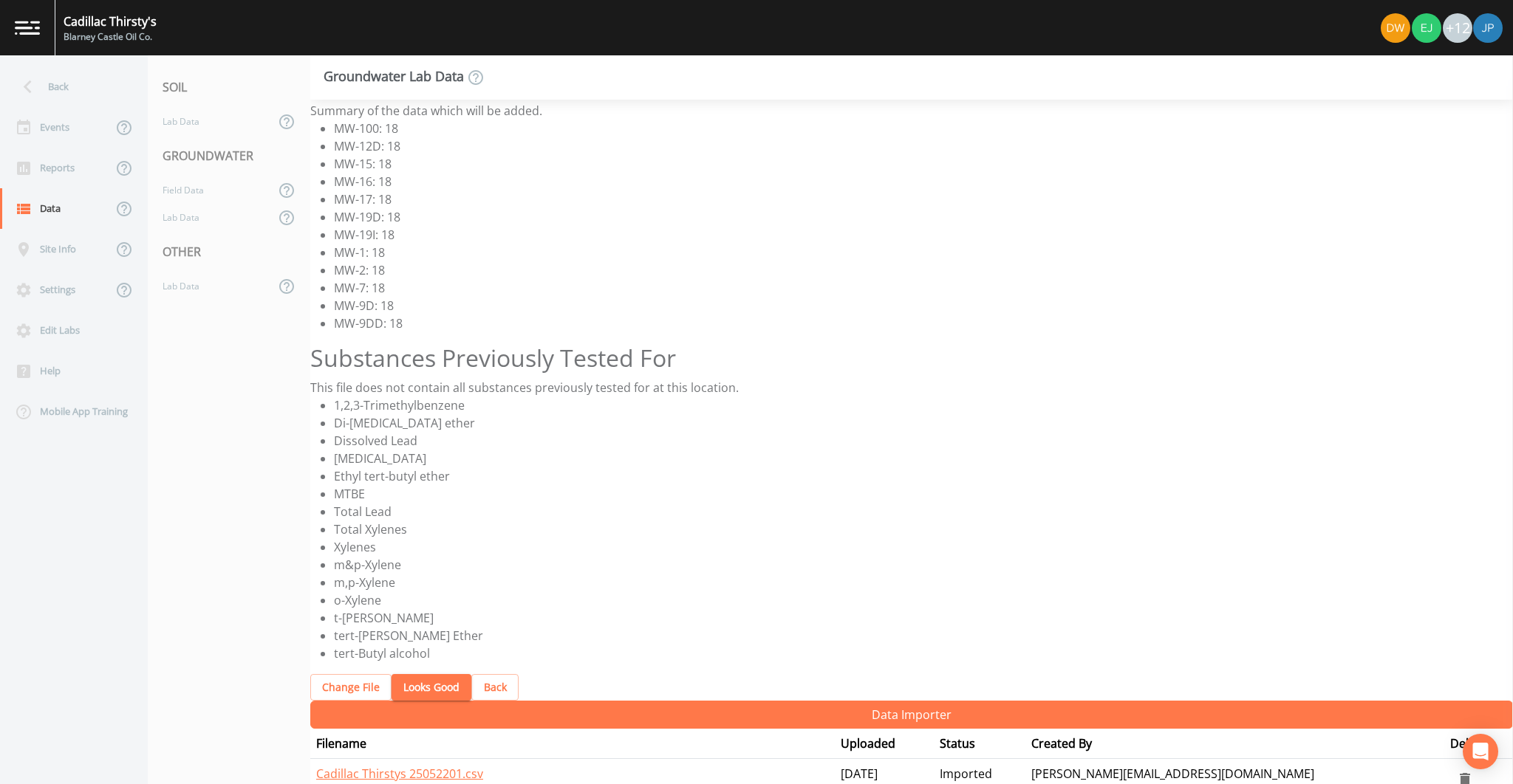
click at [451, 689] on button "Looks Good" at bounding box center [431, 688] width 80 height 27
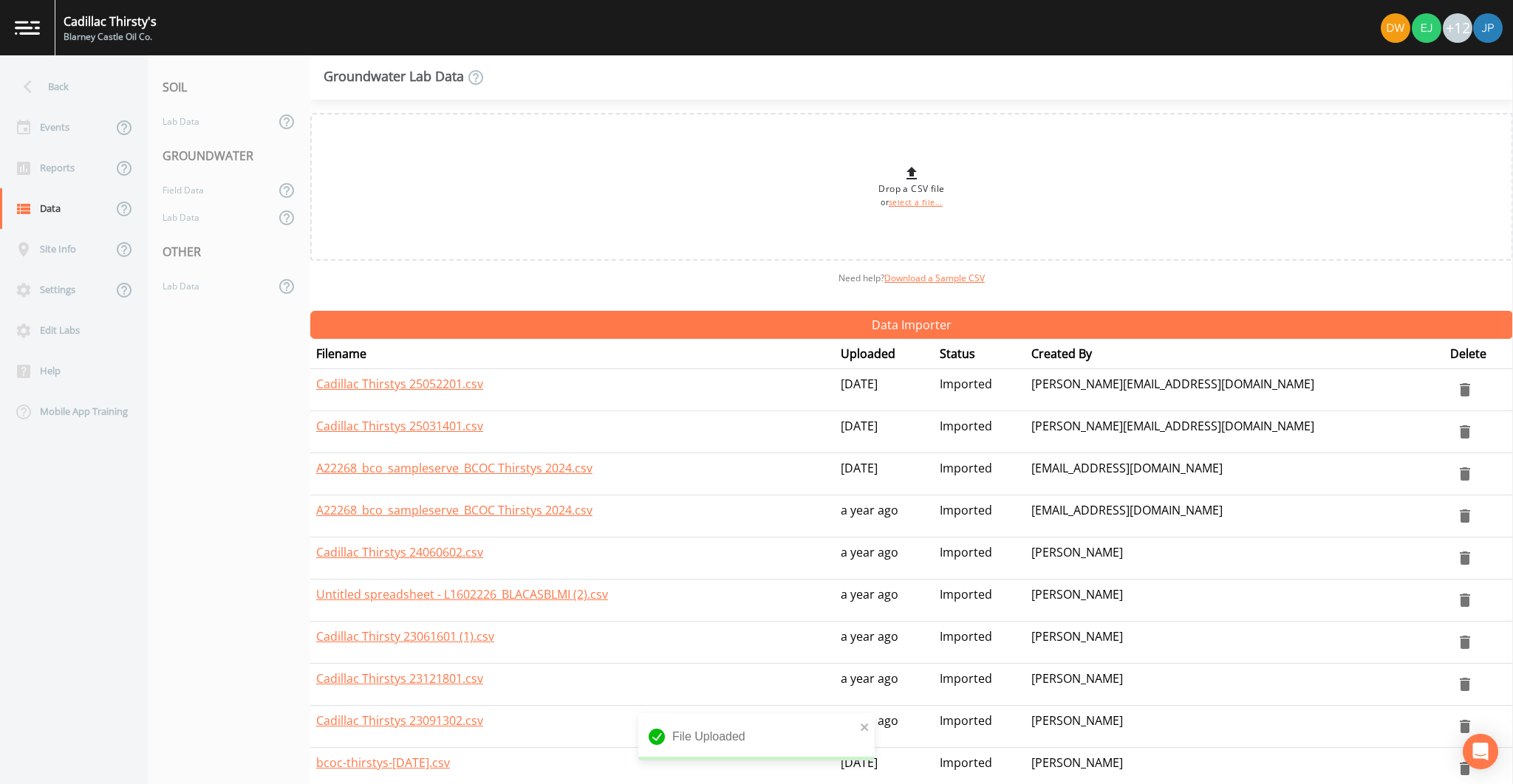
click at [633, 267] on div "Need help?  Download a Sample CSV" at bounding box center [912, 279] width 1203 height 35
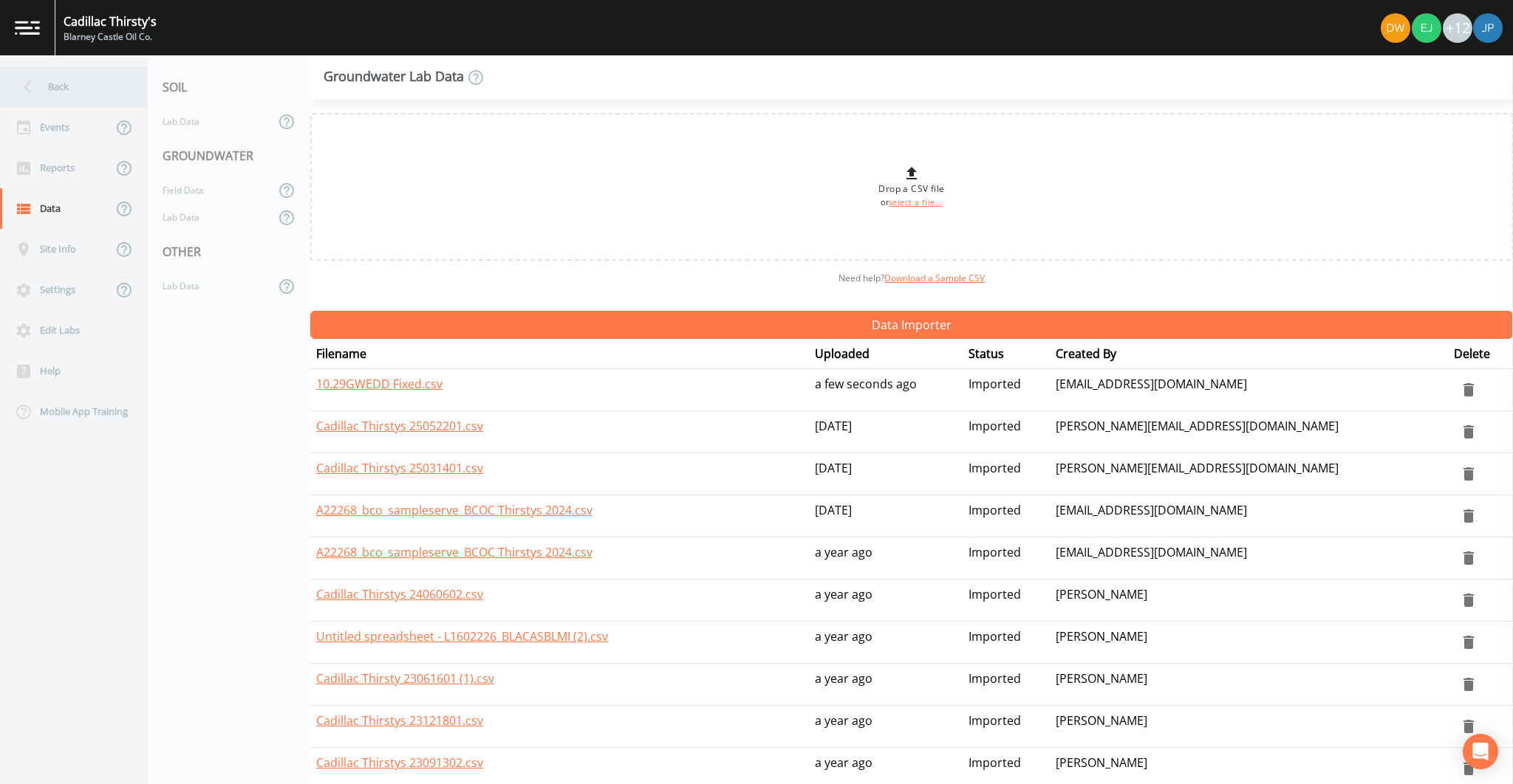
click at [50, 89] on div "Back" at bounding box center [67, 87] width 133 height 41
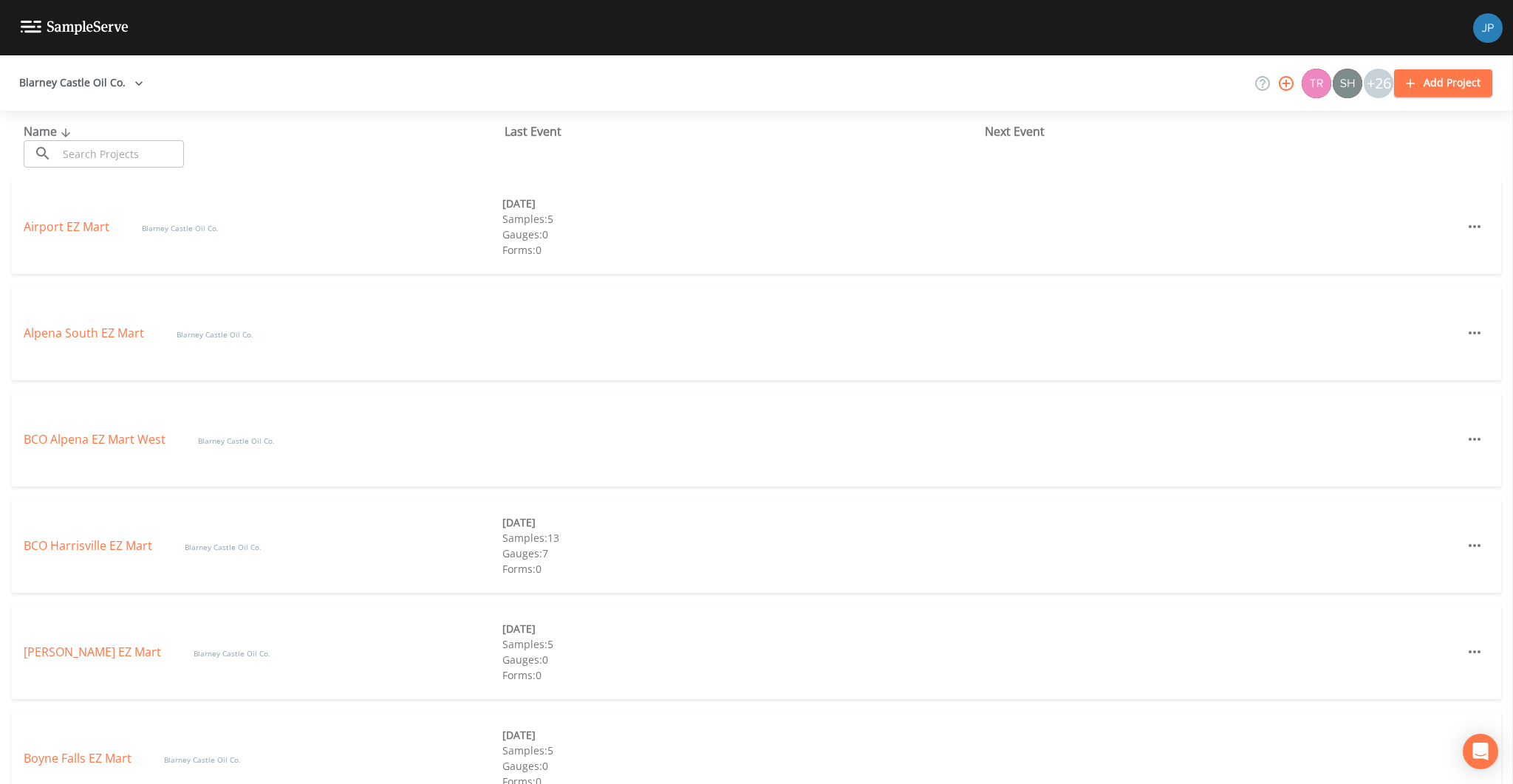
click at [187, 106] on div "Blarney Castle Oil Co. +26 Add Project" at bounding box center [756, 83] width 1513 height 56
